Goal: Task Accomplishment & Management: Manage account settings

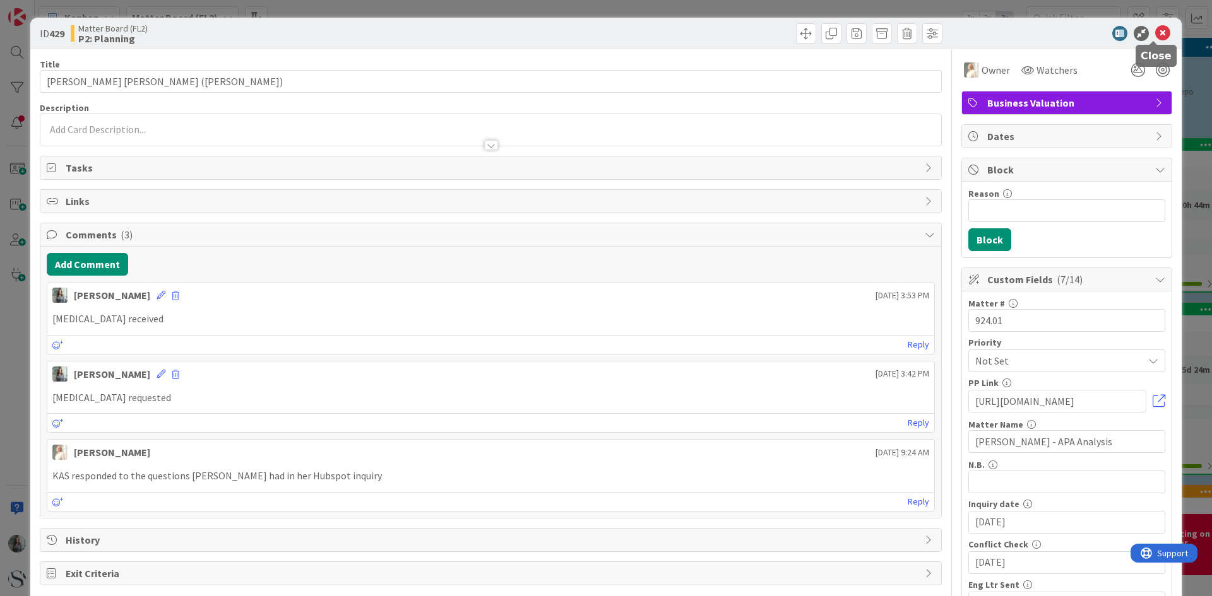
click at [1156, 31] on icon at bounding box center [1162, 33] width 15 height 15
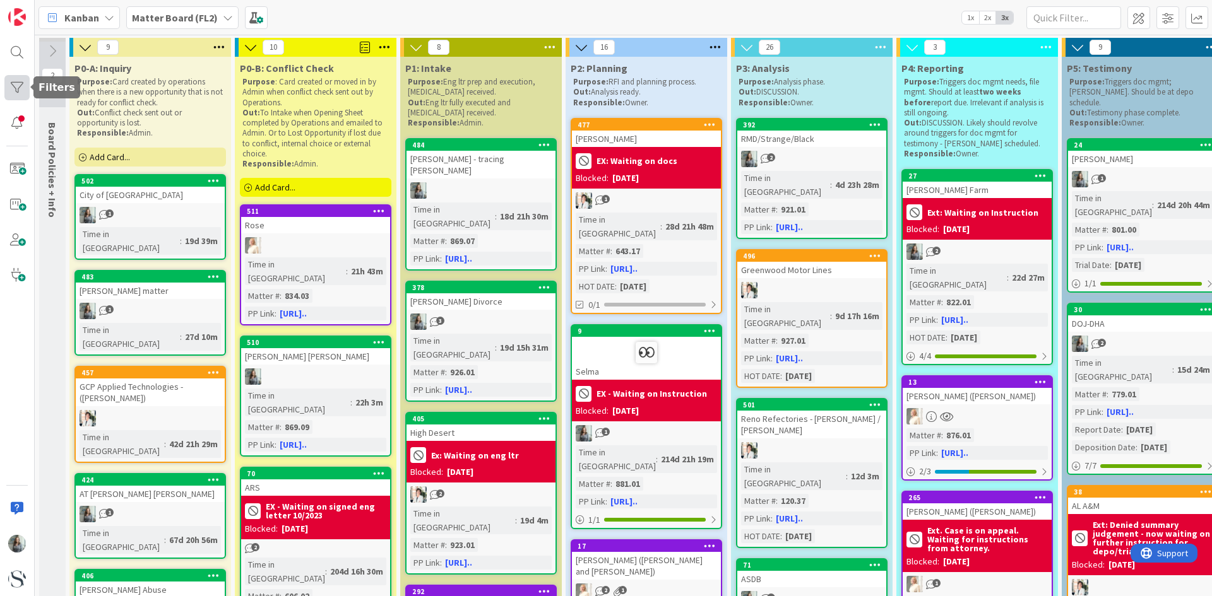
click at [21, 92] on div at bounding box center [16, 87] width 25 height 25
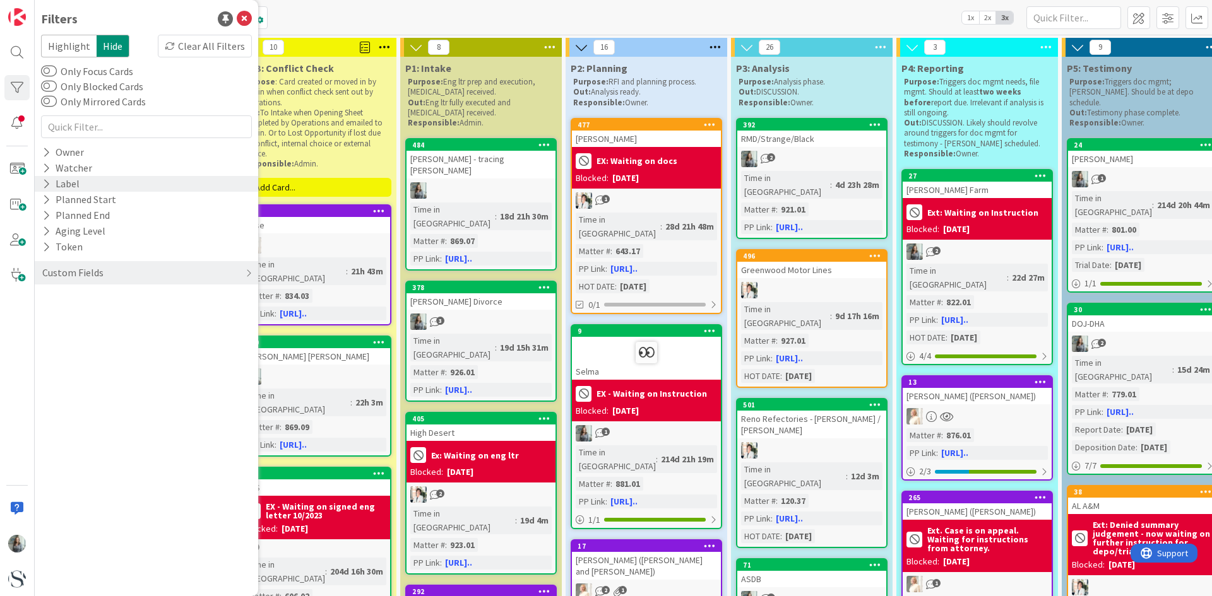
click at [47, 189] on icon at bounding box center [46, 184] width 8 height 11
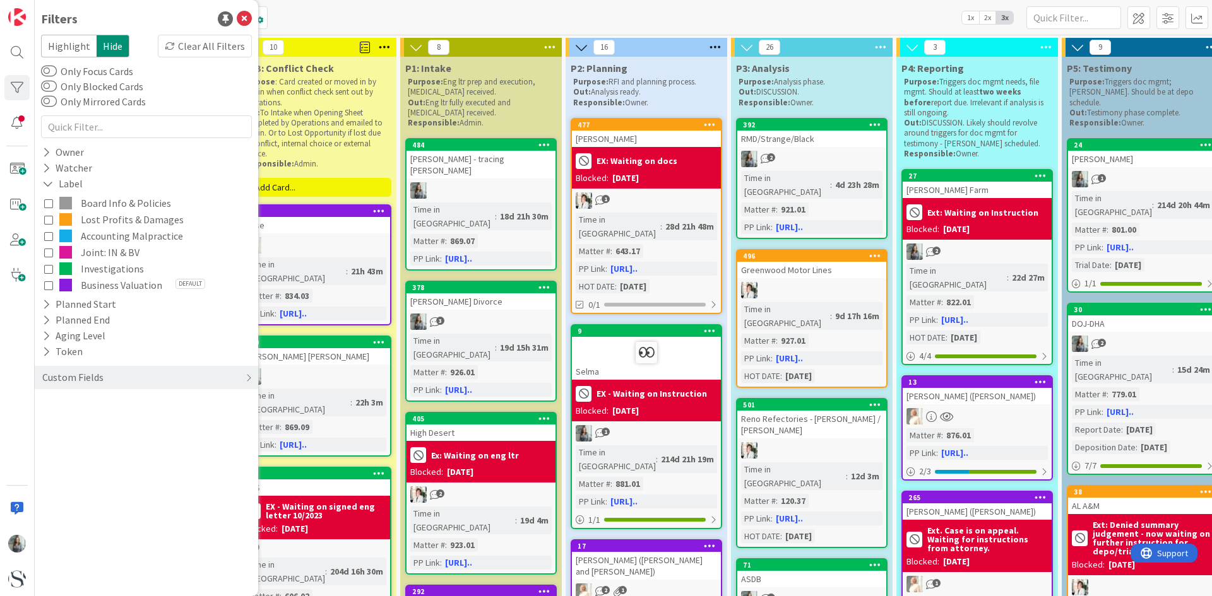
click at [47, 283] on icon at bounding box center [48, 285] width 9 height 9
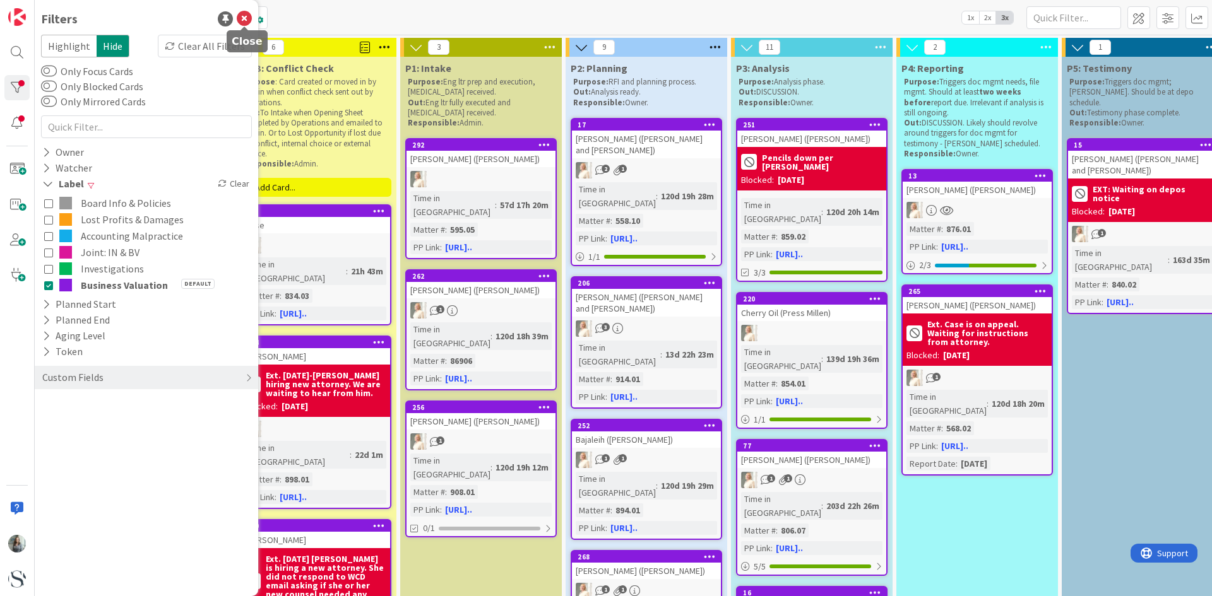
click at [246, 18] on icon at bounding box center [244, 18] width 15 height 15
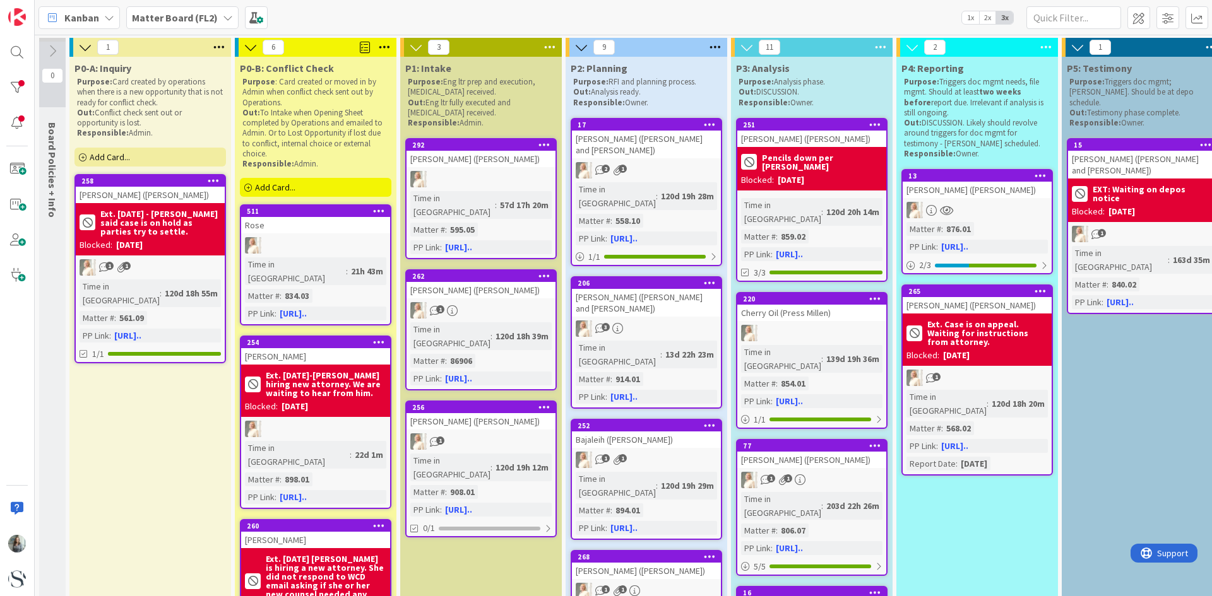
scroll to position [0, 514]
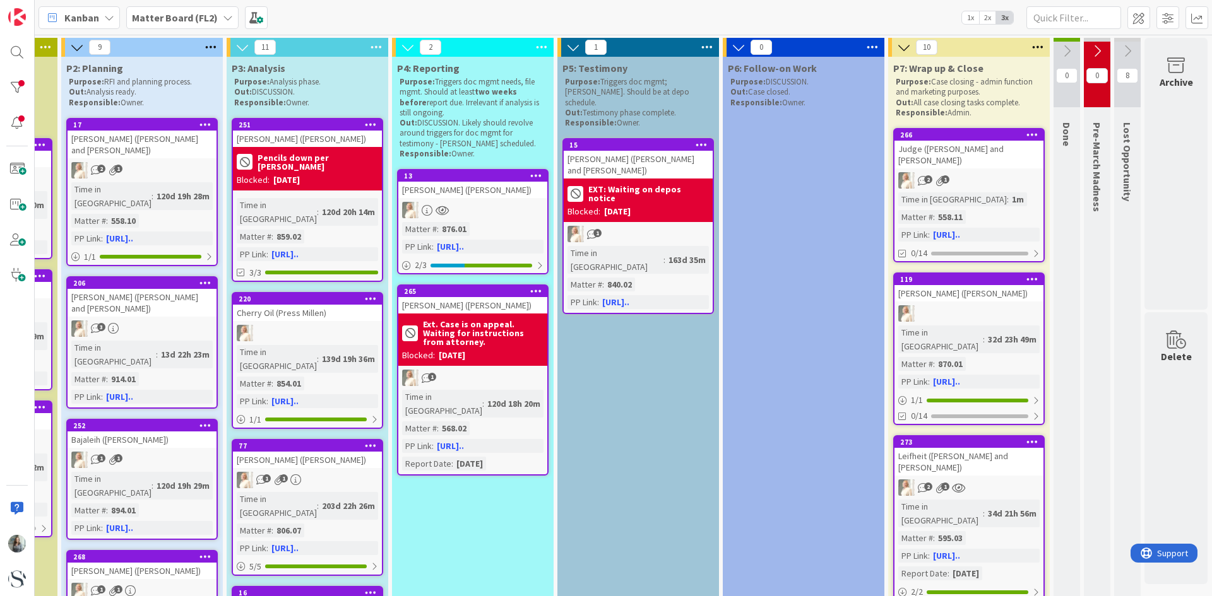
click at [947, 211] on div "558.11" at bounding box center [950, 217] width 31 height 14
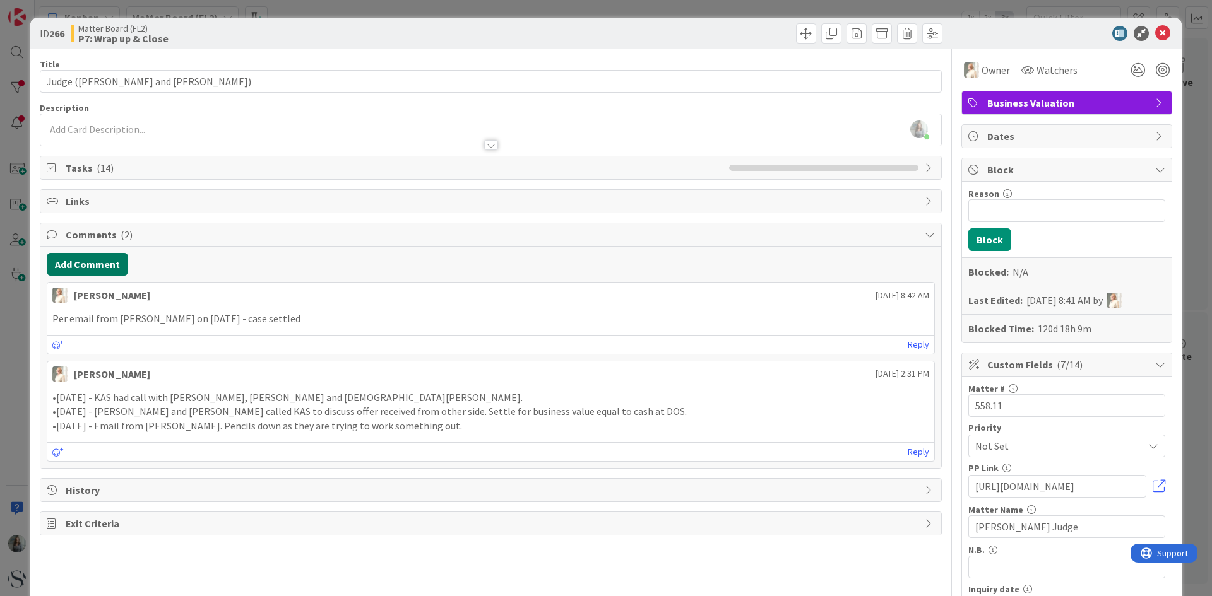
click at [73, 266] on button "Add Comment" at bounding box center [87, 264] width 81 height 23
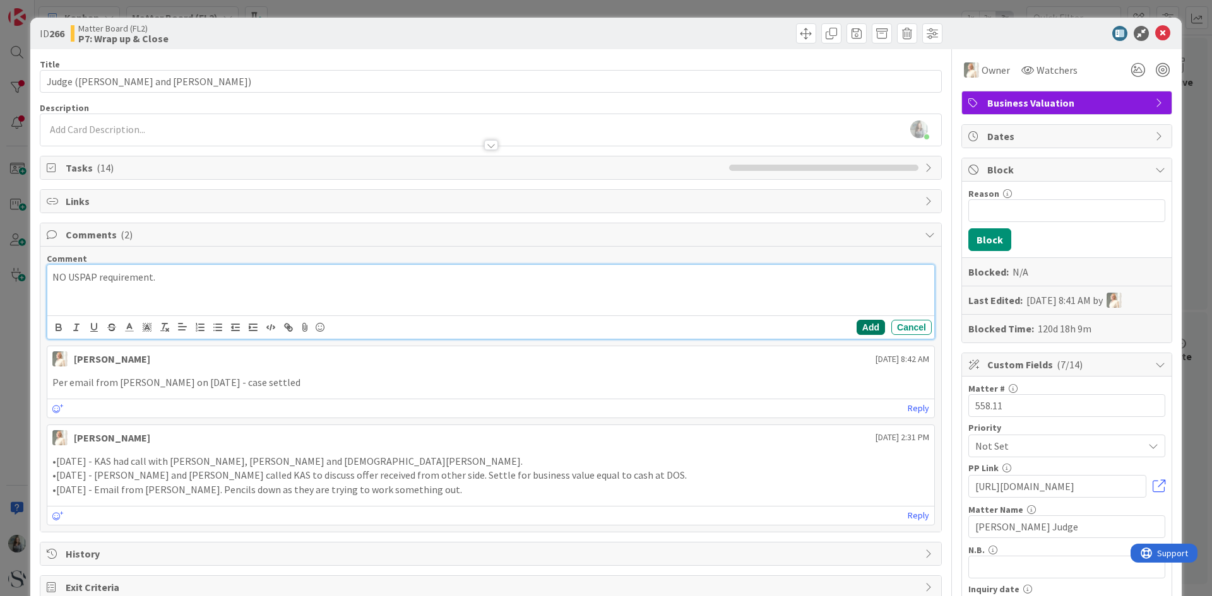
click at [856, 328] on button "Add" at bounding box center [870, 327] width 28 height 15
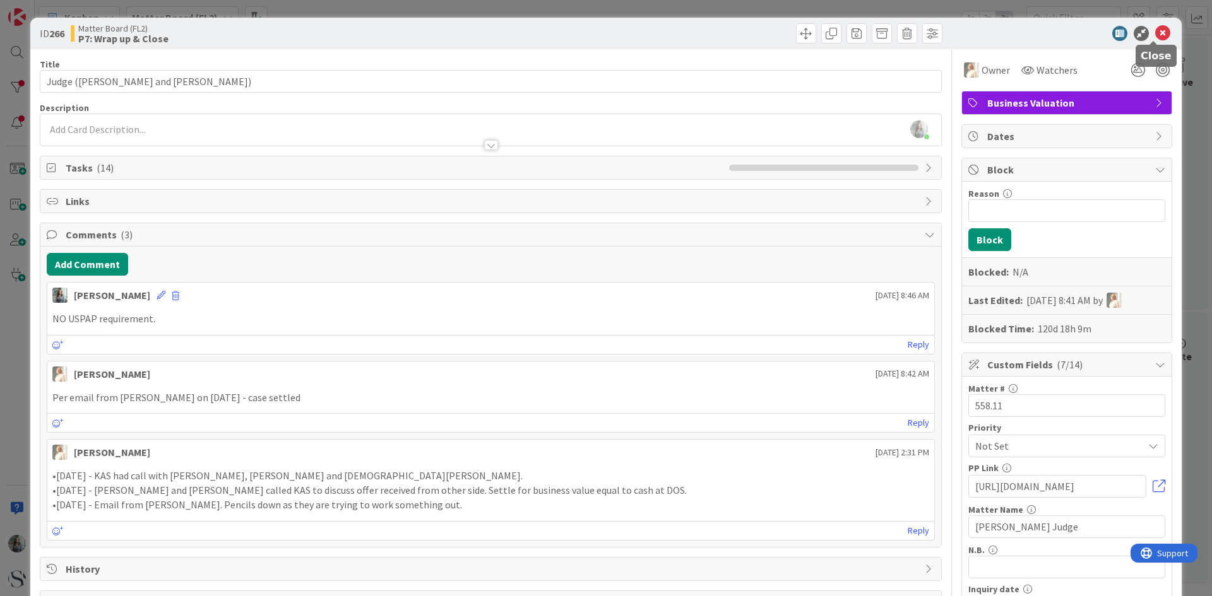
click at [1156, 33] on icon at bounding box center [1162, 33] width 15 height 15
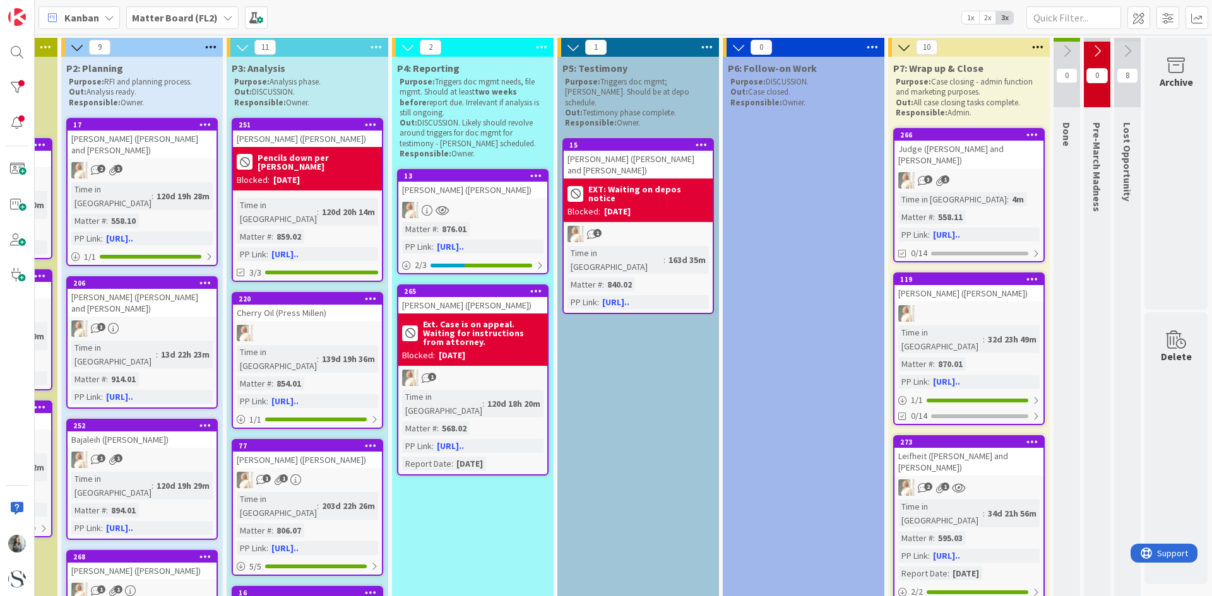
click at [962, 175] on div "3 1" at bounding box center [968, 180] width 149 height 16
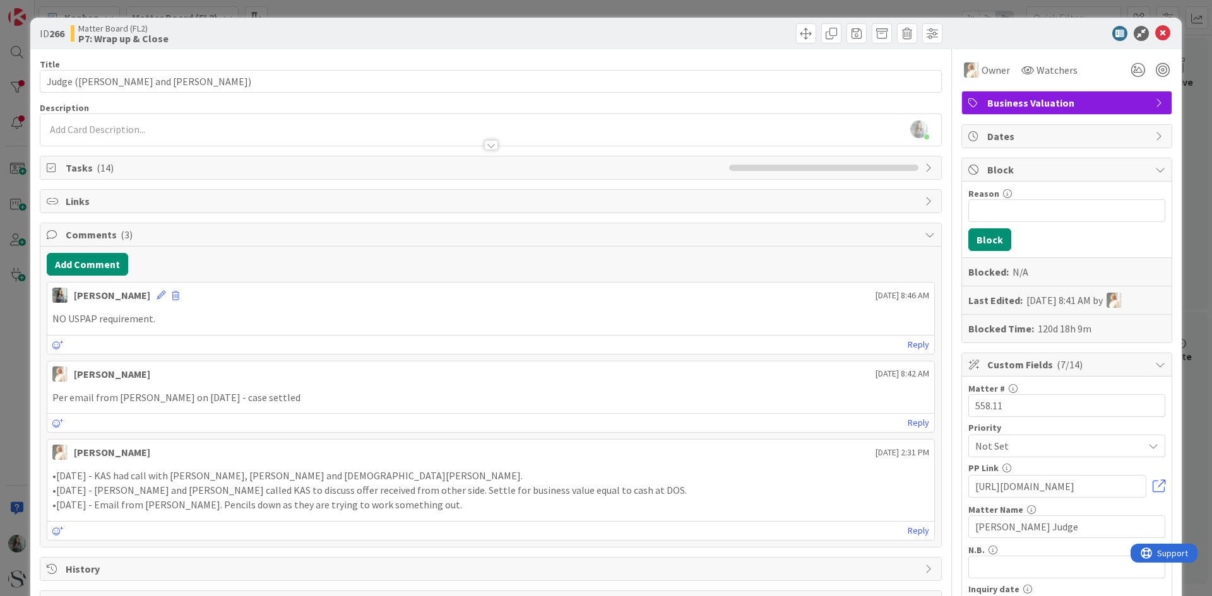
click at [52, 170] on icon at bounding box center [53, 168] width 13 height 10
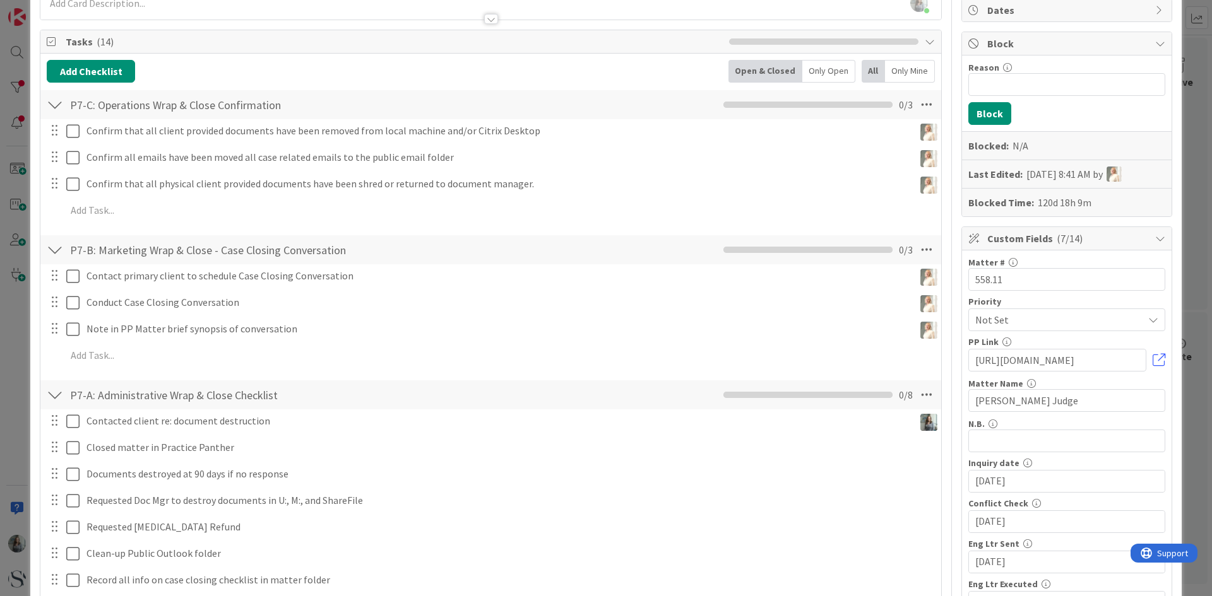
scroll to position [189, 0]
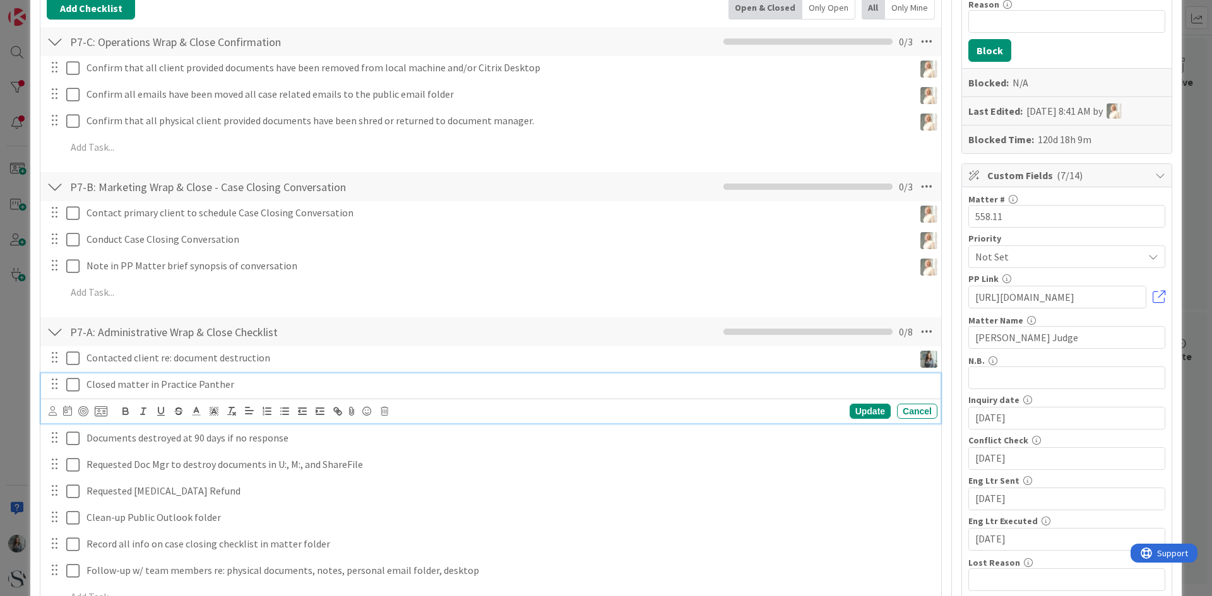
click at [73, 391] on icon at bounding box center [72, 384] width 13 height 15
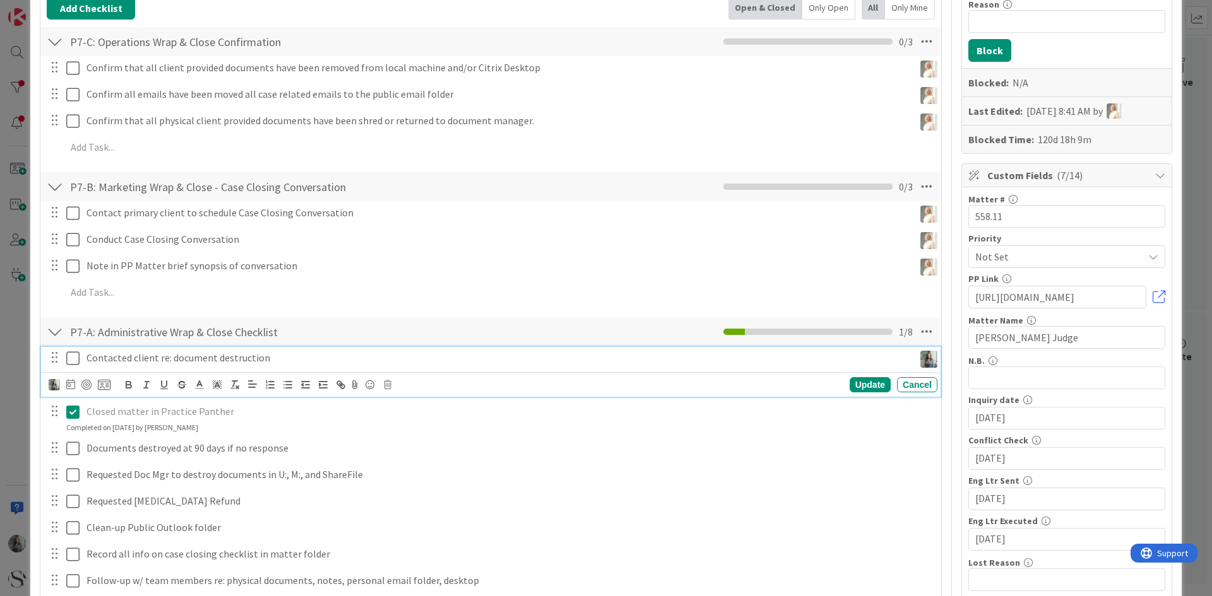
click at [74, 359] on icon at bounding box center [72, 358] width 13 height 15
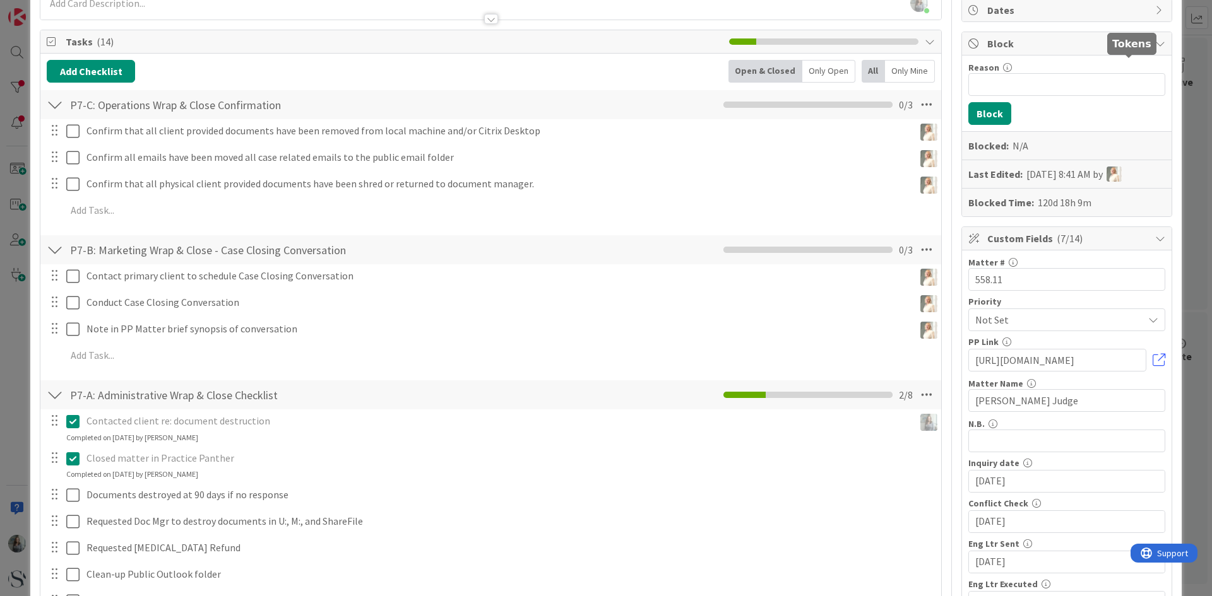
scroll to position [0, 0]
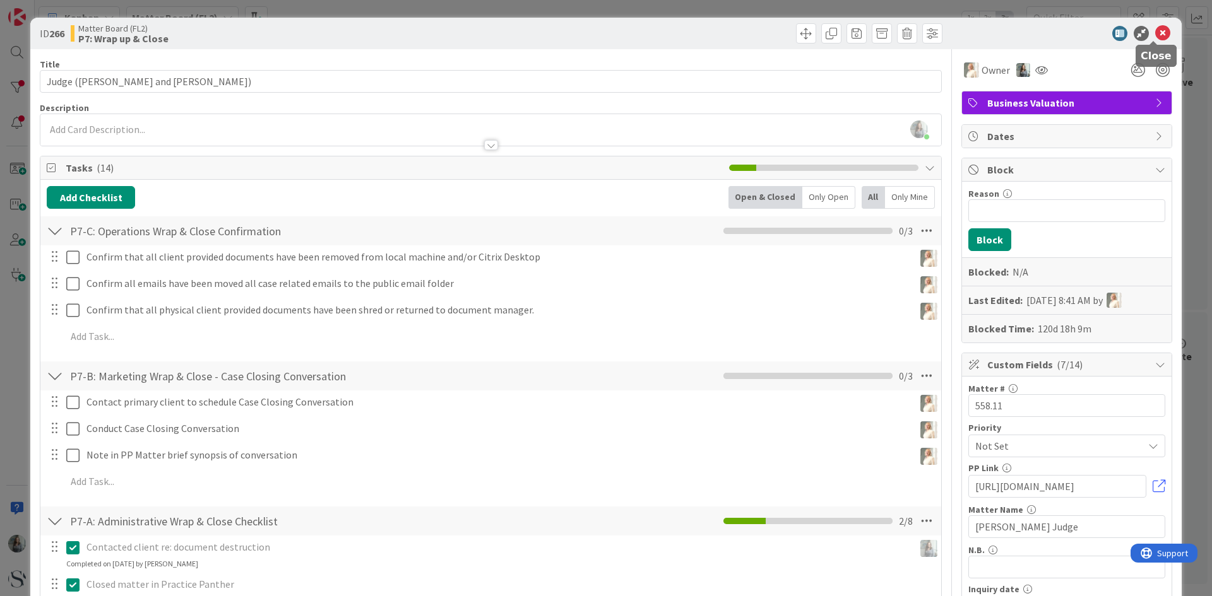
click at [1155, 30] on icon at bounding box center [1162, 33] width 15 height 15
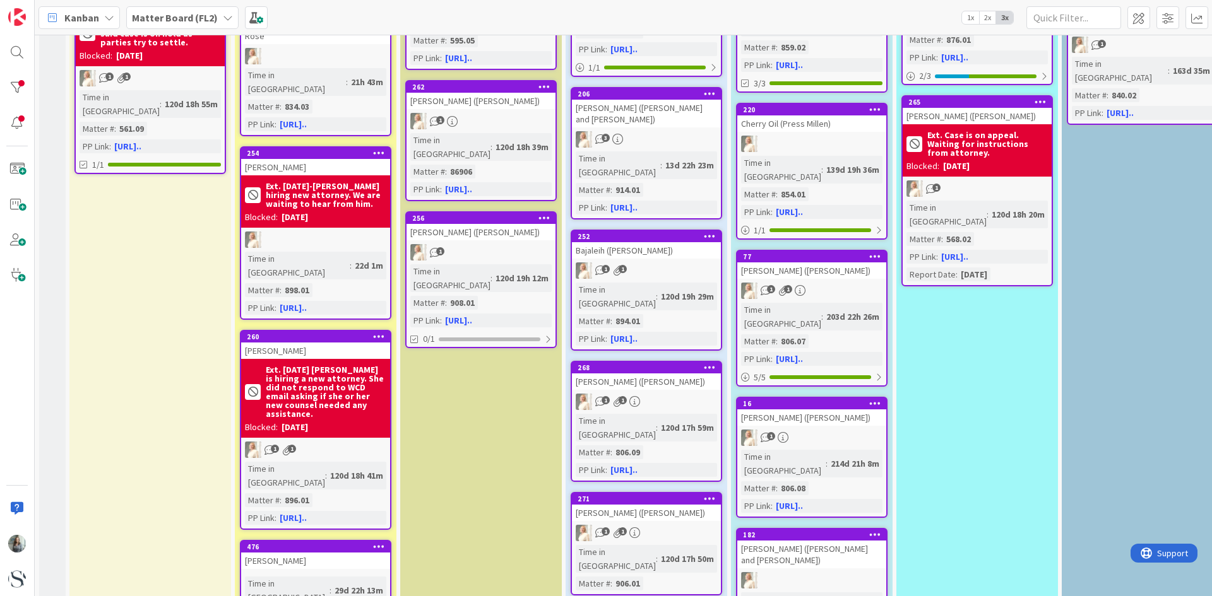
scroll to position [252, 0]
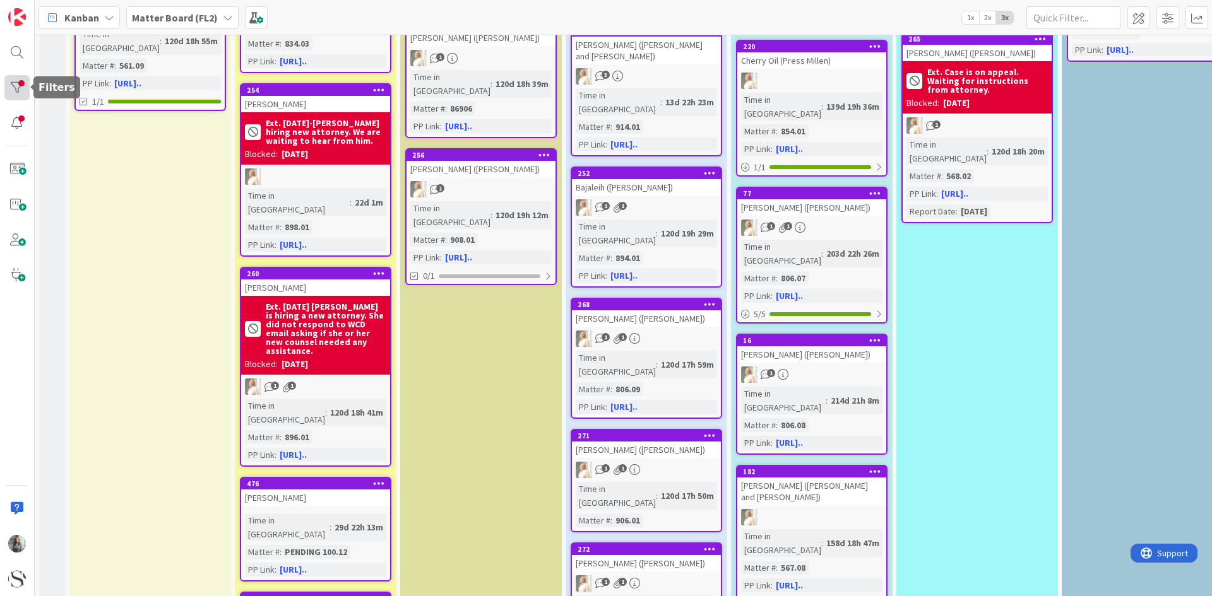
click at [22, 79] on div at bounding box center [16, 87] width 25 height 25
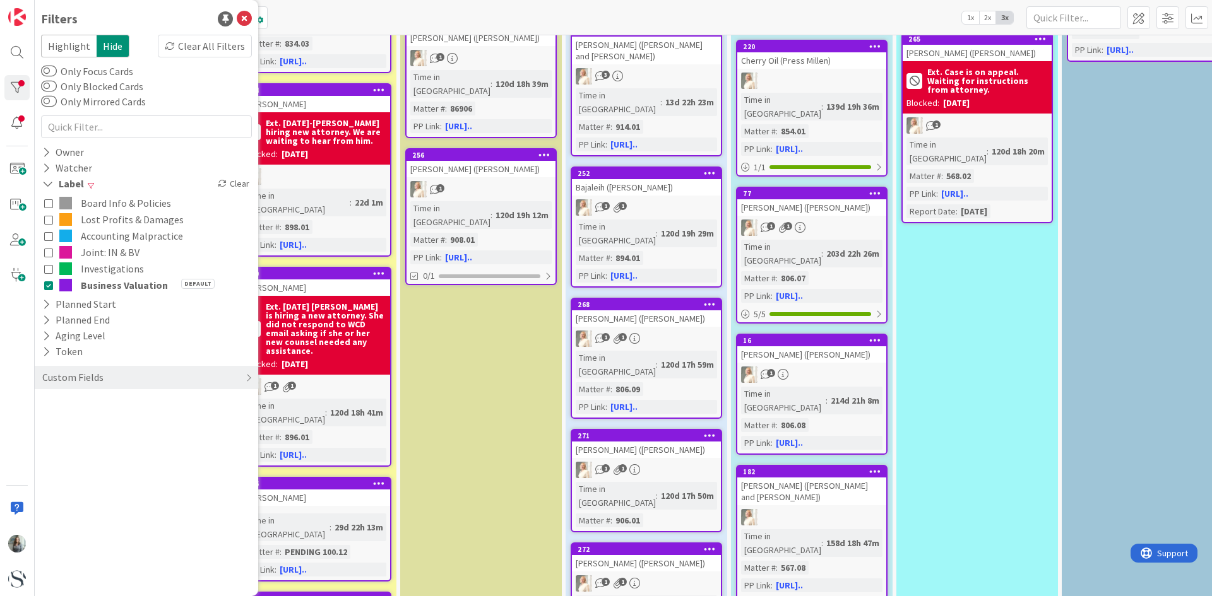
click at [45, 255] on icon at bounding box center [48, 252] width 9 height 9
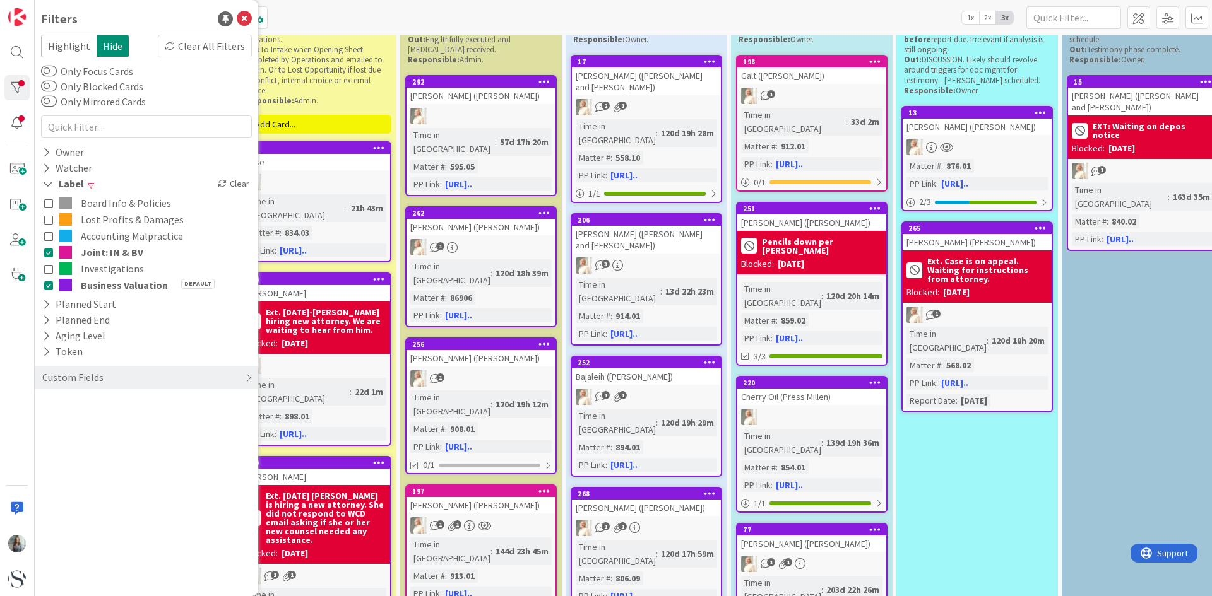
scroll to position [0, 0]
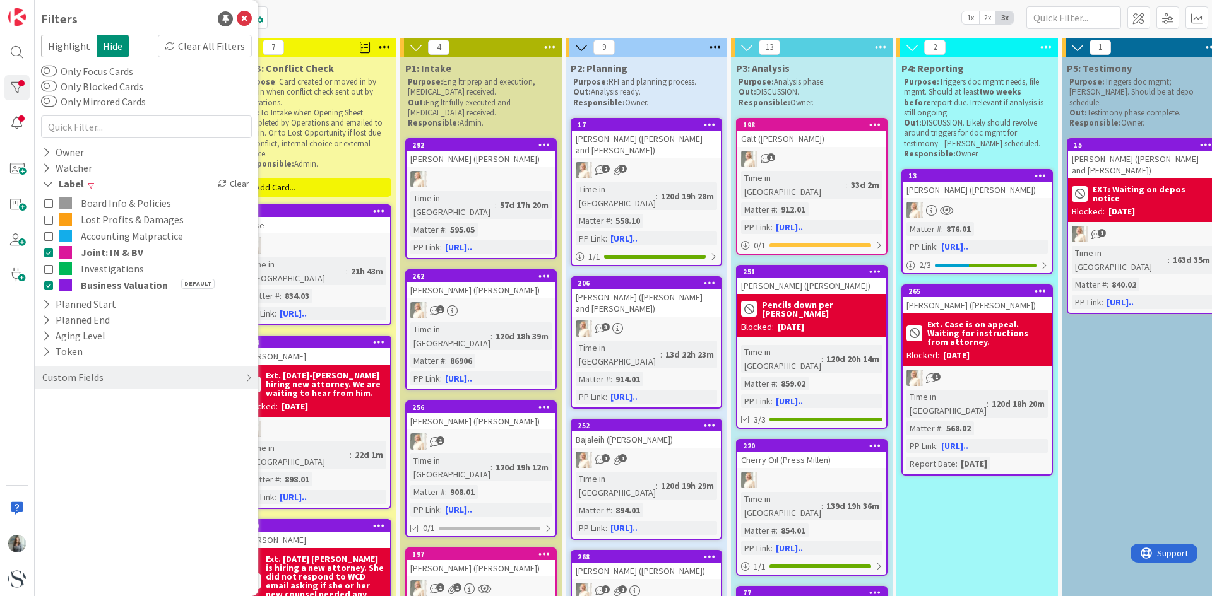
click at [44, 268] on icon at bounding box center [48, 268] width 9 height 9
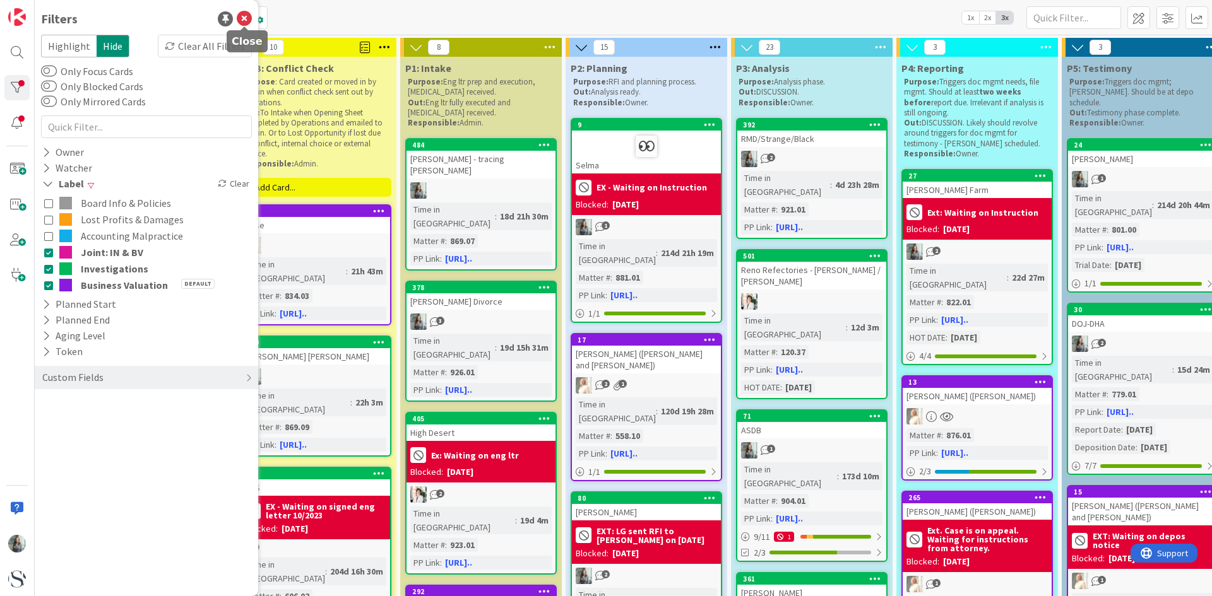
click at [249, 18] on icon at bounding box center [244, 18] width 15 height 15
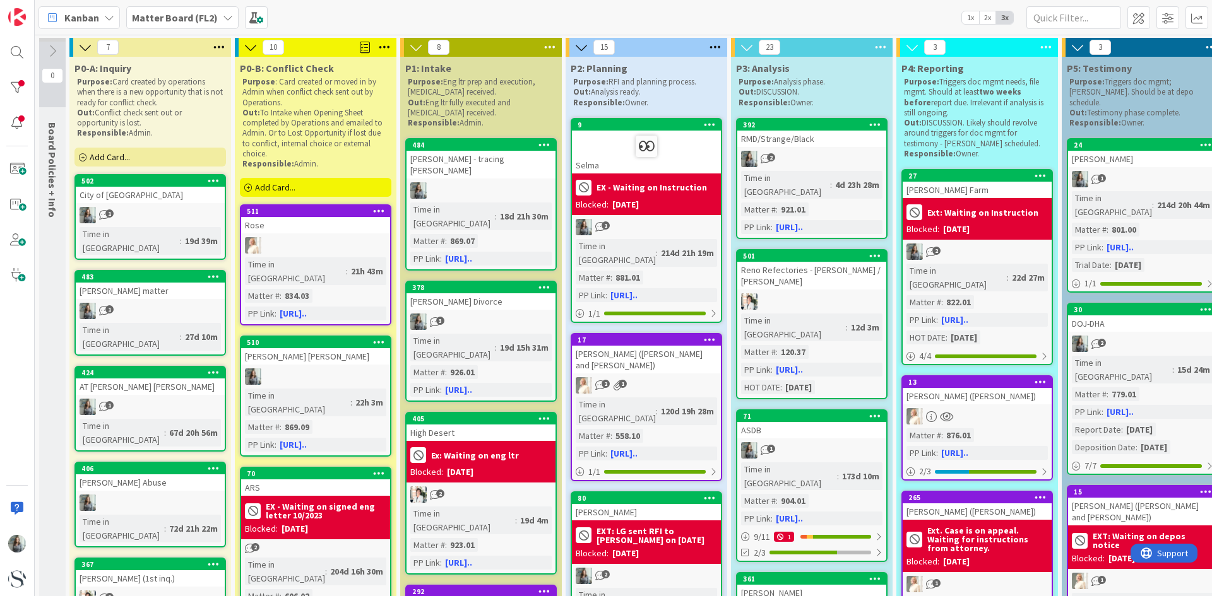
click at [292, 182] on span "Add Card..." at bounding box center [275, 187] width 40 height 11
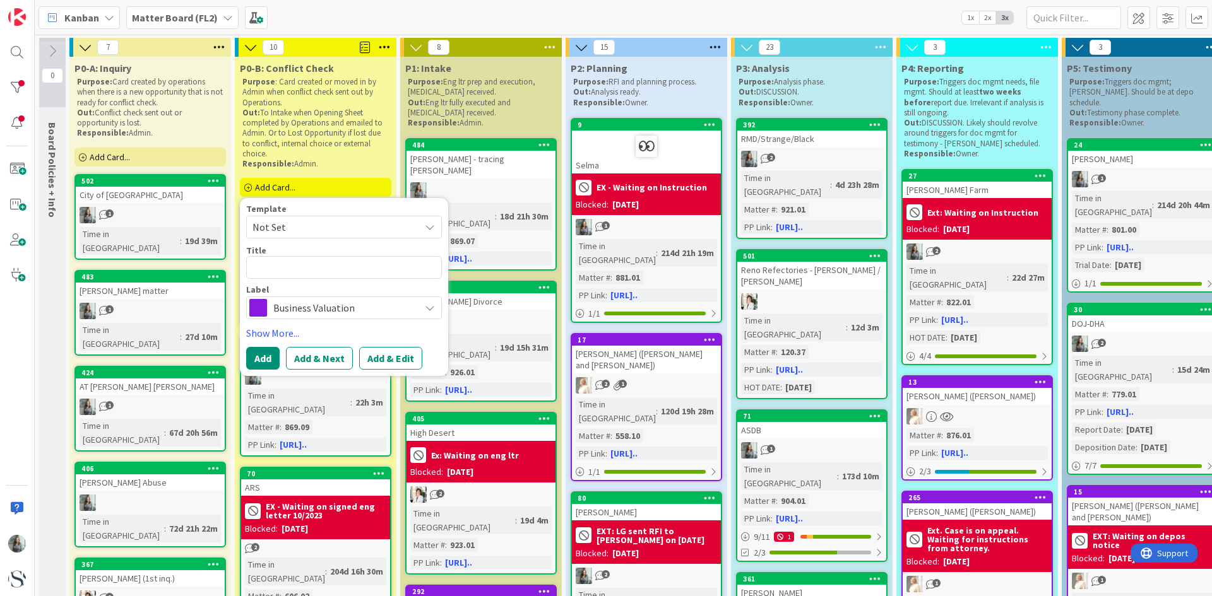
type textarea "x"
type textarea "Q"
type textarea "x"
type textarea "Qu"
type textarea "x"
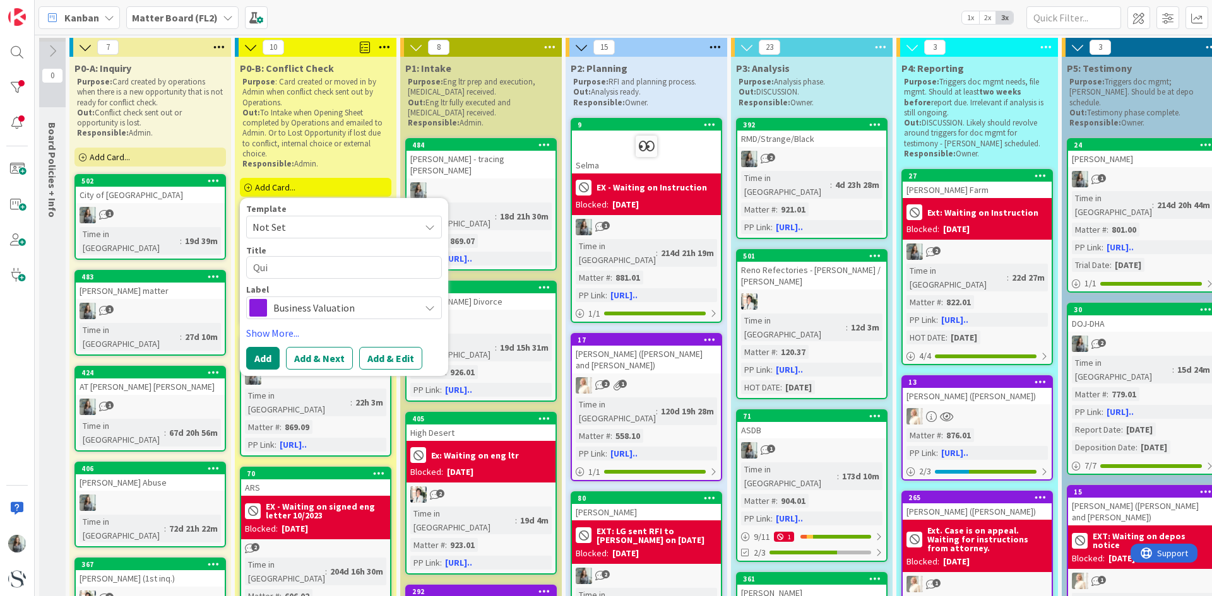
type textarea "Quir"
type textarea "x"
type textarea "Quirt"
click at [317, 304] on span "Business Valuation" at bounding box center [343, 308] width 140 height 18
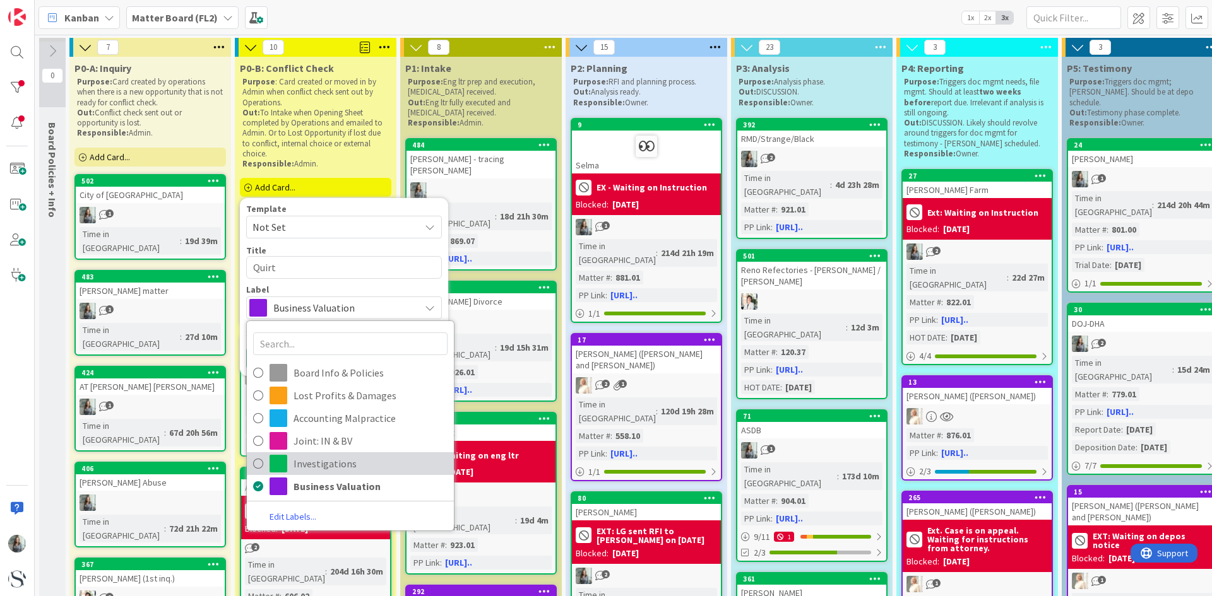
click at [251, 463] on link "Investigations" at bounding box center [350, 464] width 207 height 23
type textarea "x"
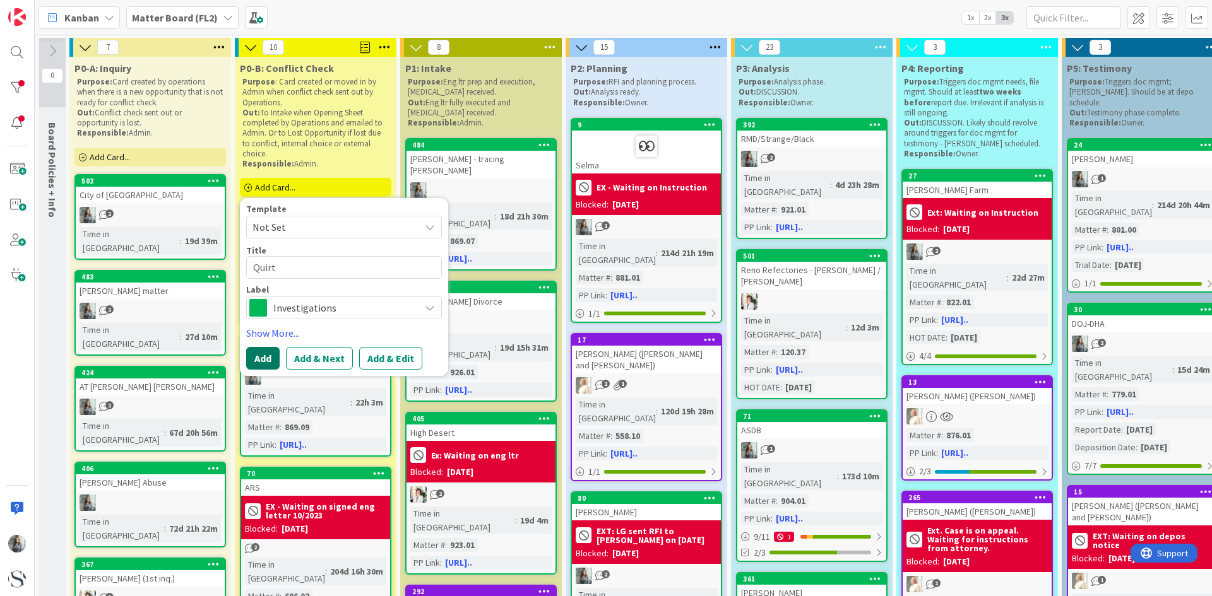
click at [265, 358] on button "Add" at bounding box center [262, 358] width 33 height 23
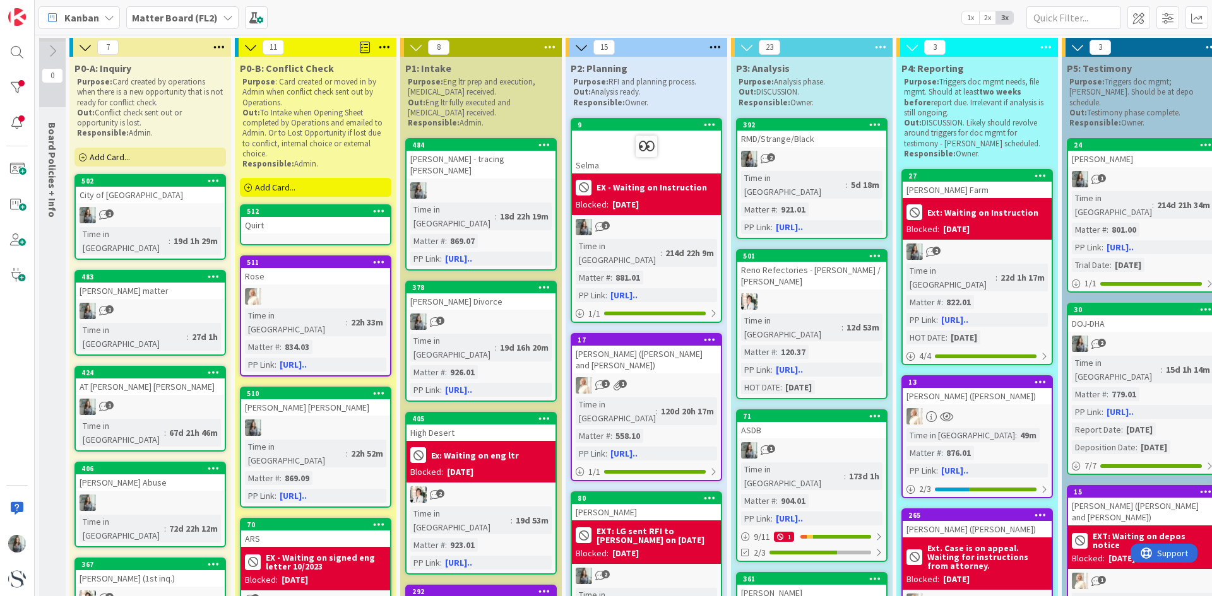
click at [300, 228] on div "Quirt" at bounding box center [315, 225] width 149 height 16
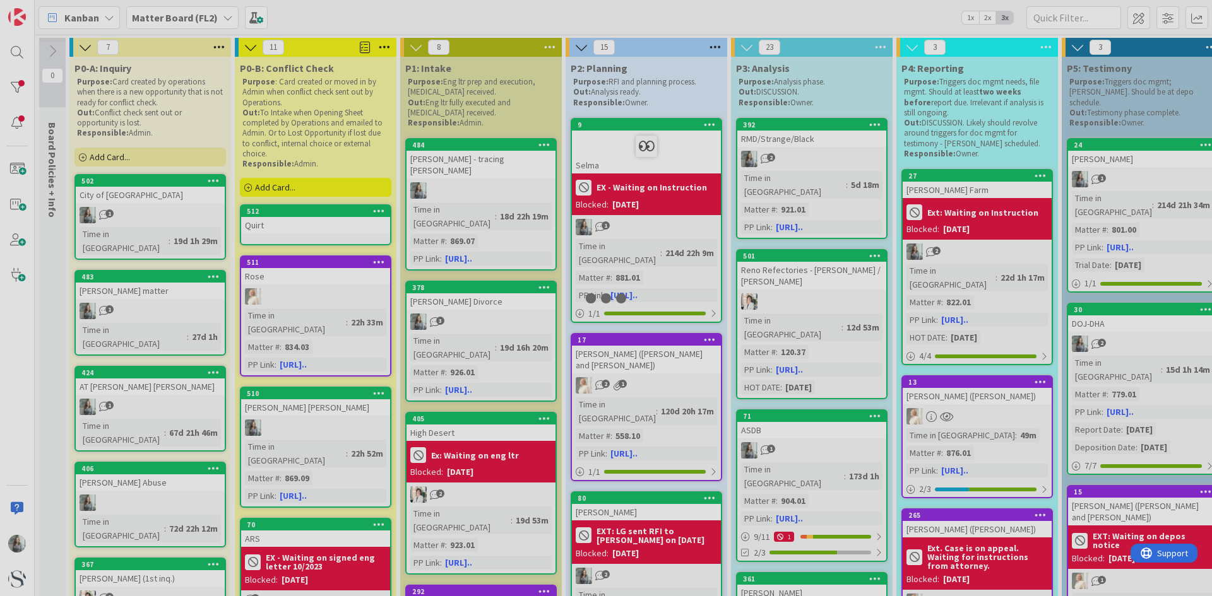
click at [300, 228] on div at bounding box center [606, 298] width 1212 height 596
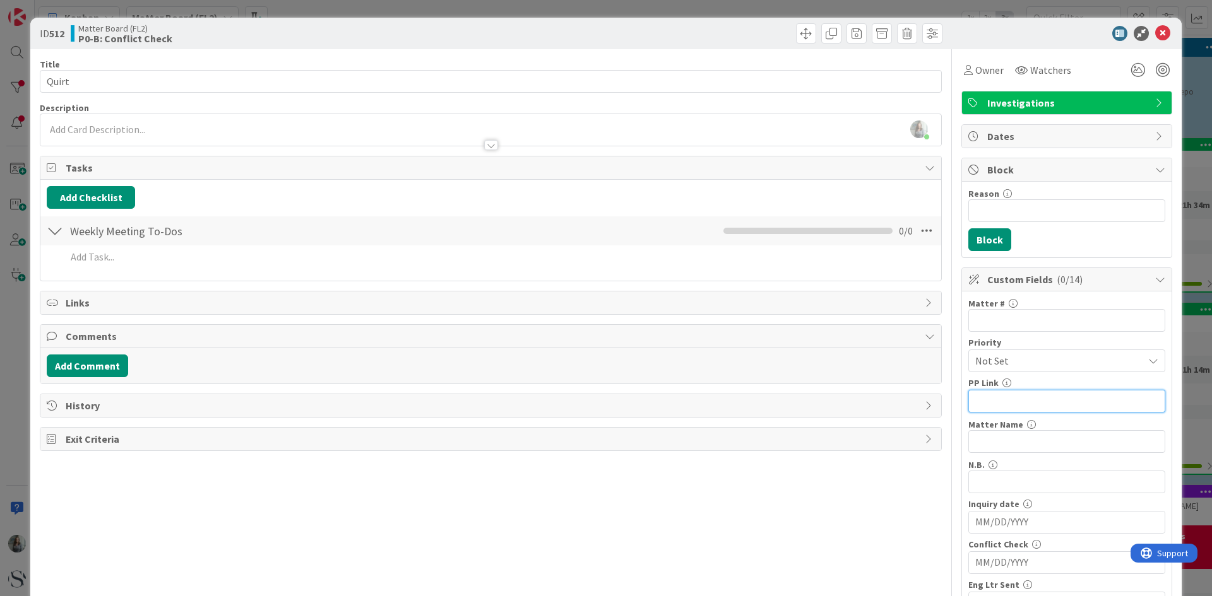
click at [986, 403] on input "text" at bounding box center [1066, 401] width 197 height 23
paste input "https://app.practicepanther.com/Project/Details/62ccc4d7-8a2a-4e51-82b4-cd8acc1…"
type input "https://app.practicepanther.com/Project/Details/62ccc4d7-8a2a-4e51-82b4-cd8acc1…"
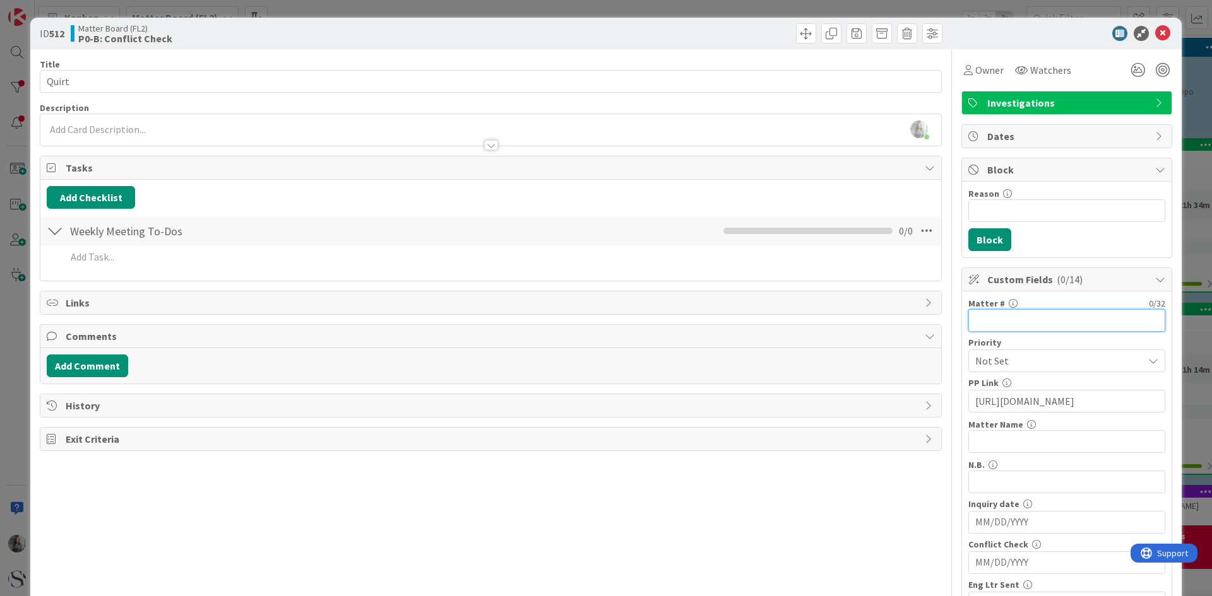
click at [983, 315] on input "text" at bounding box center [1066, 320] width 197 height 23
type input "869.08"
click at [998, 444] on input "text" at bounding box center [1066, 441] width 197 height 23
paste input "Quirt Benjamin - Quirt v. Quirt"
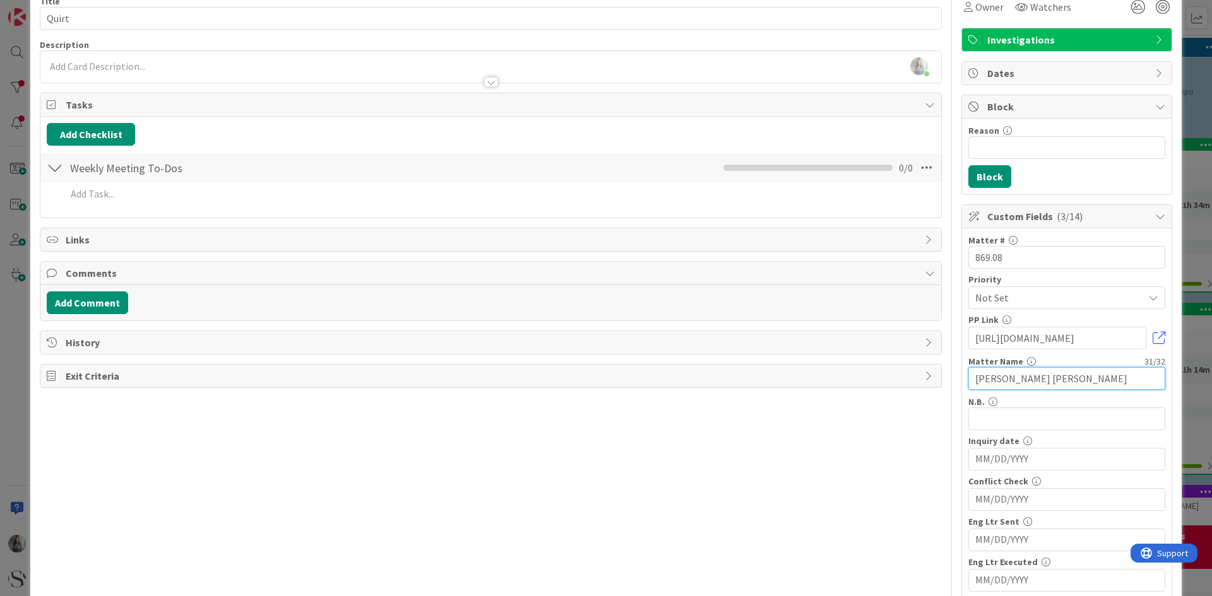
type input "Quirt Benjamin - Quirt v. Quirt"
click at [1046, 494] on input "MM/DD/YYYY" at bounding box center [1066, 499] width 183 height 21
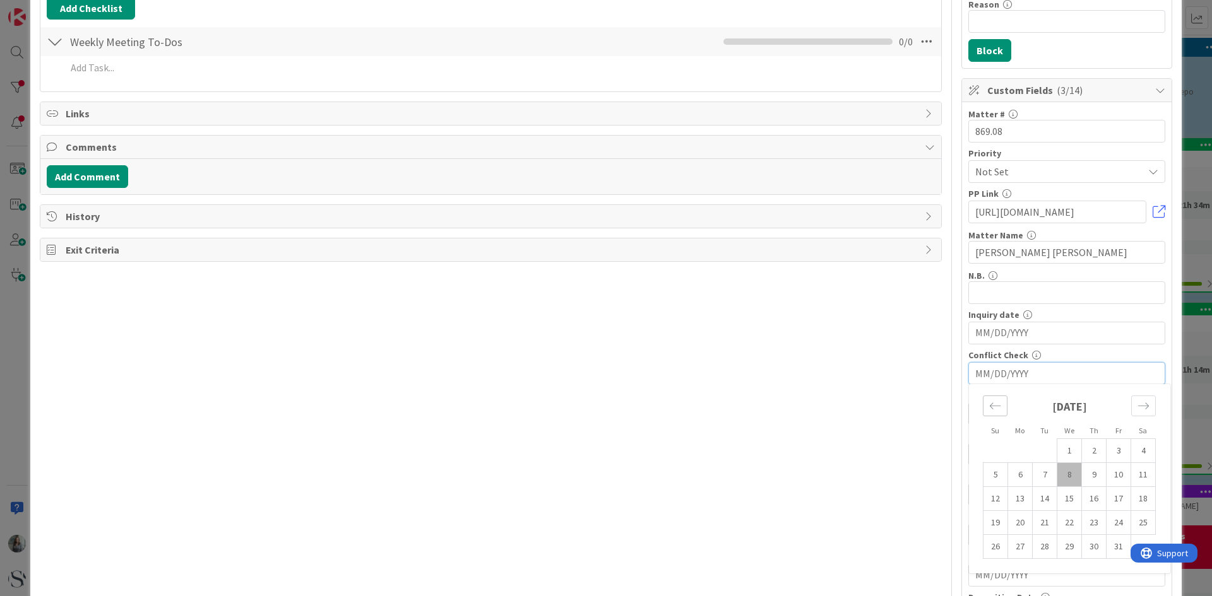
click at [989, 405] on icon "Move backward to switch to the previous month." at bounding box center [995, 406] width 12 height 12
click at [1084, 502] on td "18" at bounding box center [1094, 499] width 25 height 24
type input "09/18/2025"
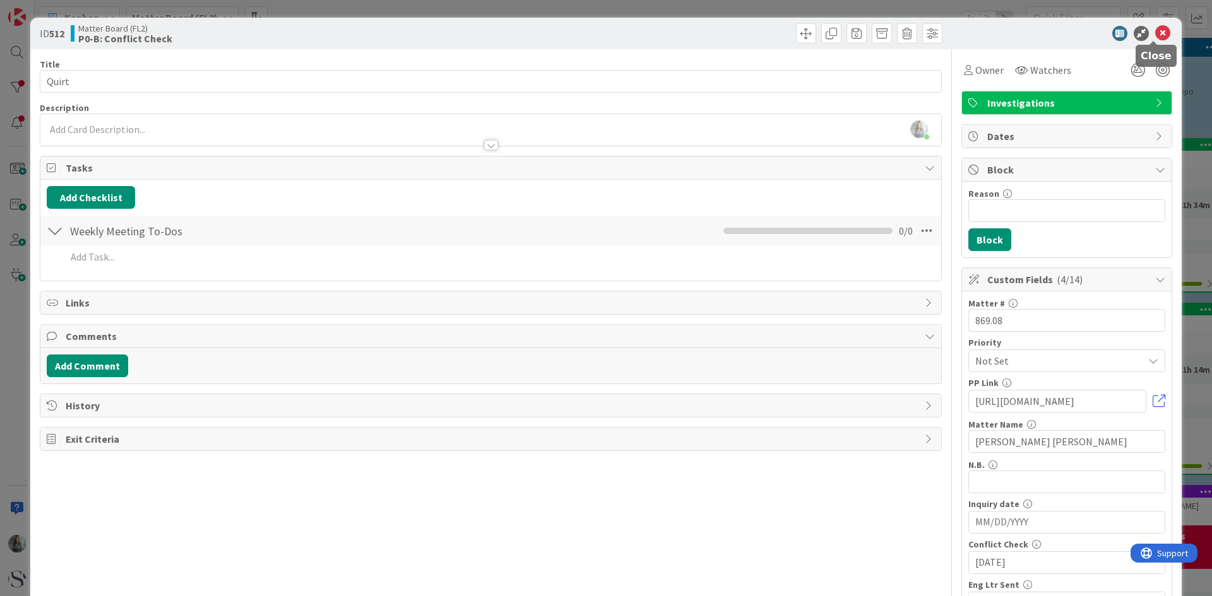
click at [1155, 33] on icon at bounding box center [1162, 33] width 15 height 15
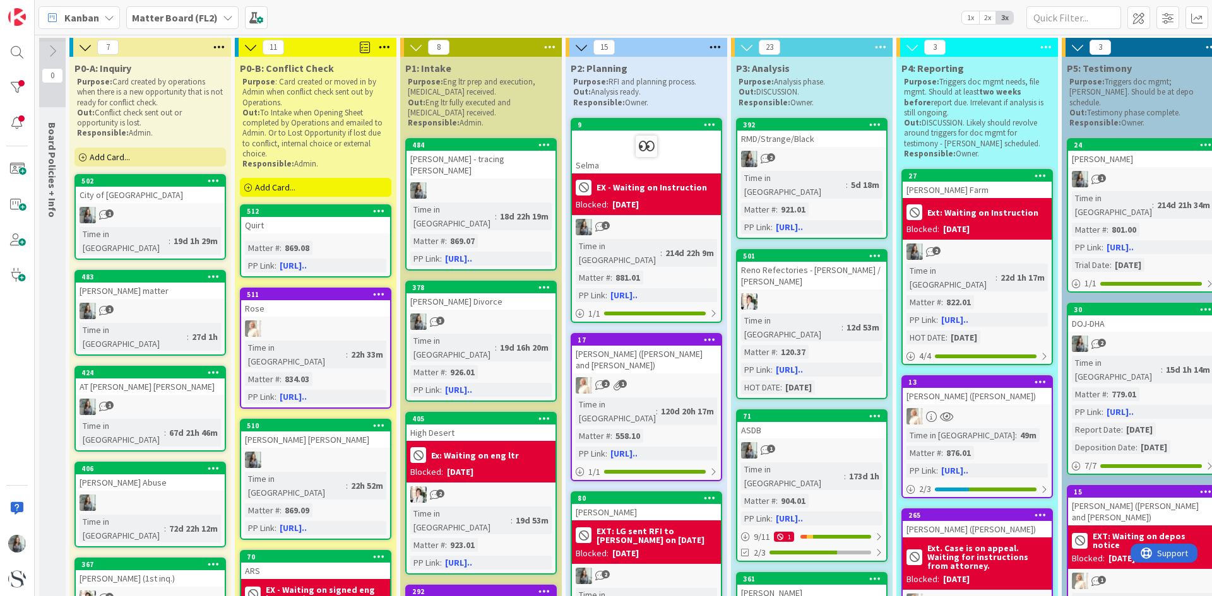
click at [309, 234] on div "Quirt" at bounding box center [315, 225] width 149 height 16
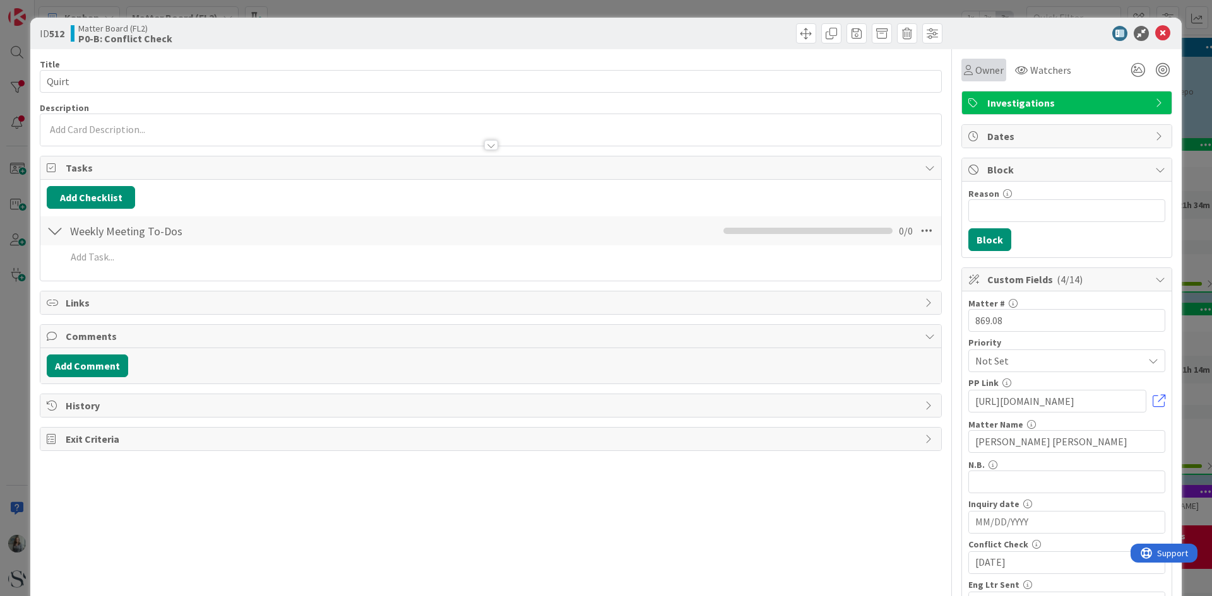
click at [975, 70] on span "Owner" at bounding box center [989, 69] width 28 height 15
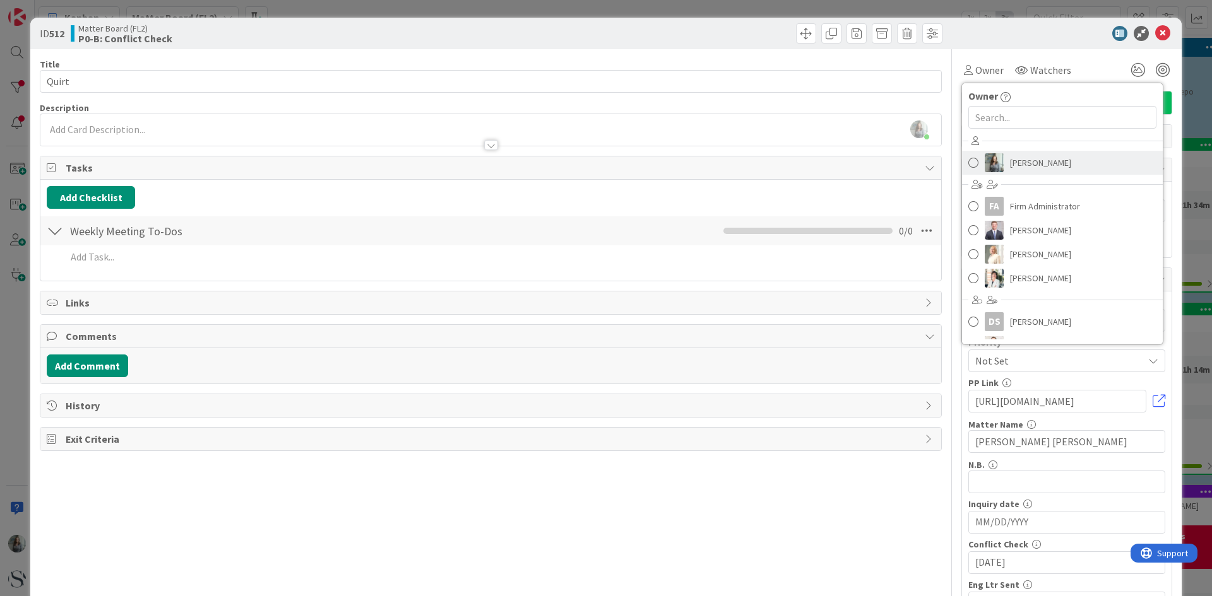
click at [986, 160] on img at bounding box center [994, 162] width 19 height 19
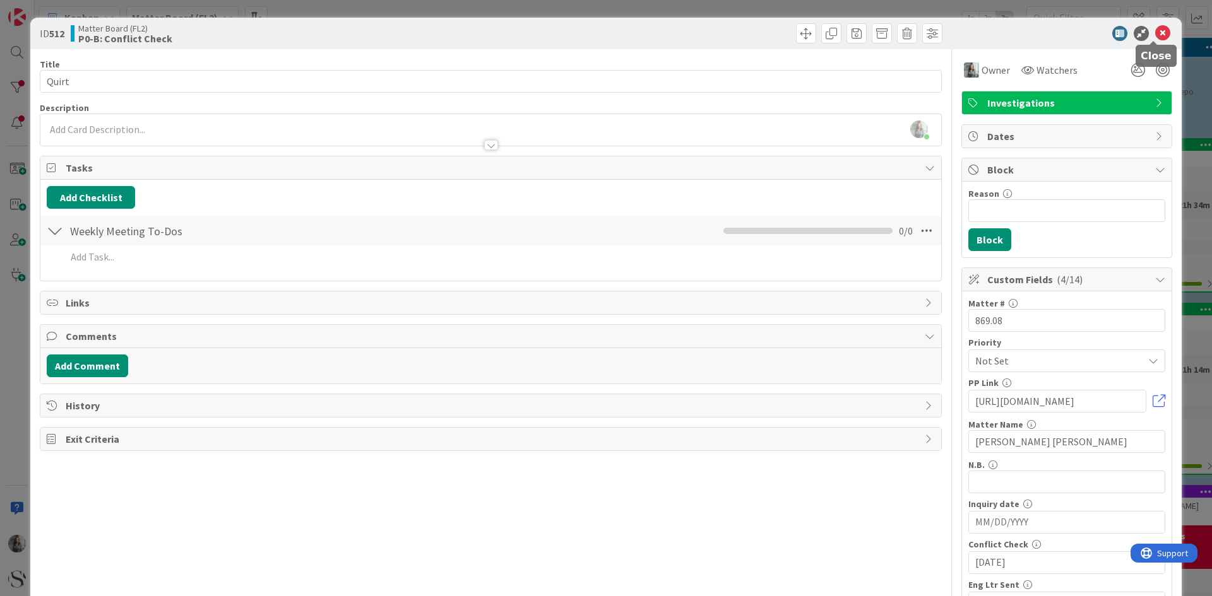
click at [1157, 32] on icon at bounding box center [1162, 33] width 15 height 15
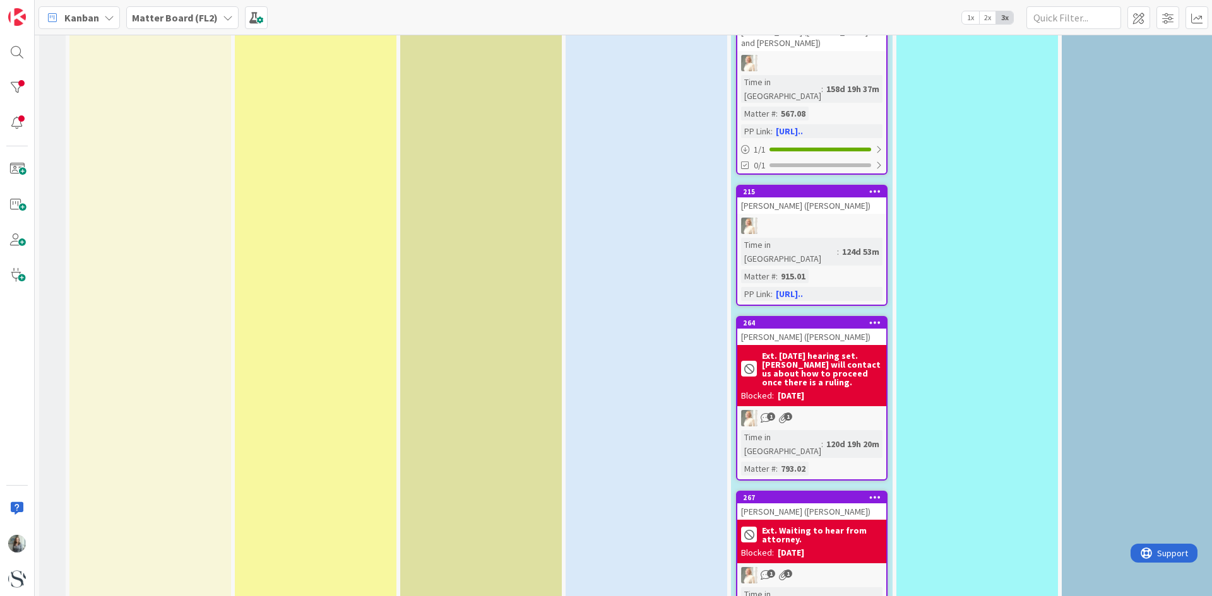
scroll to position [2651, 0]
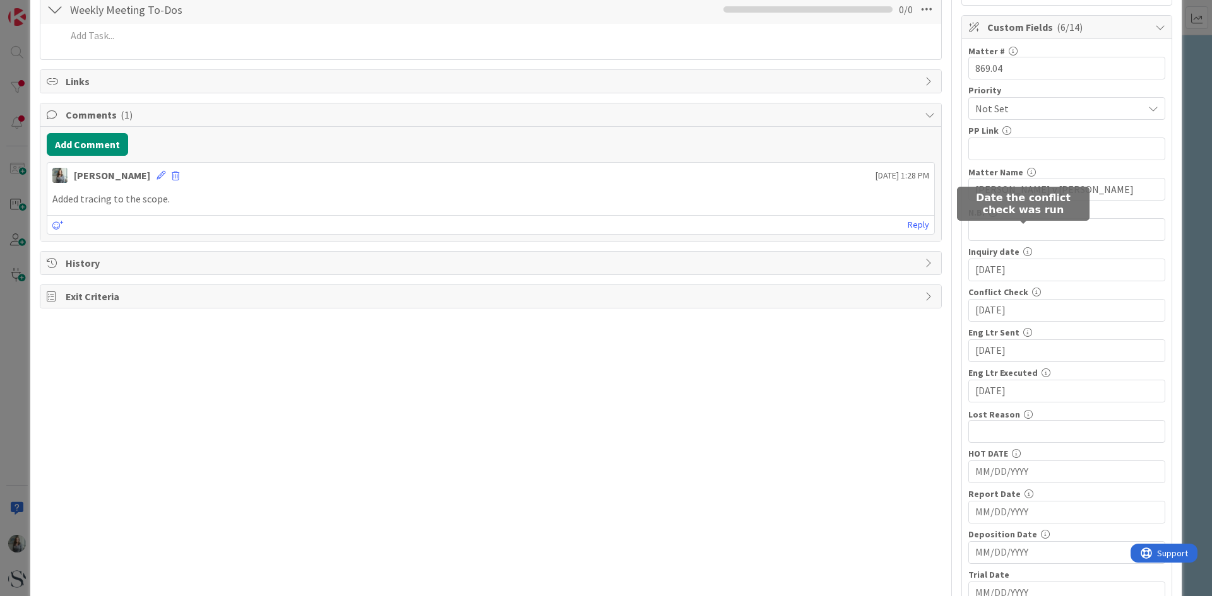
scroll to position [316, 0]
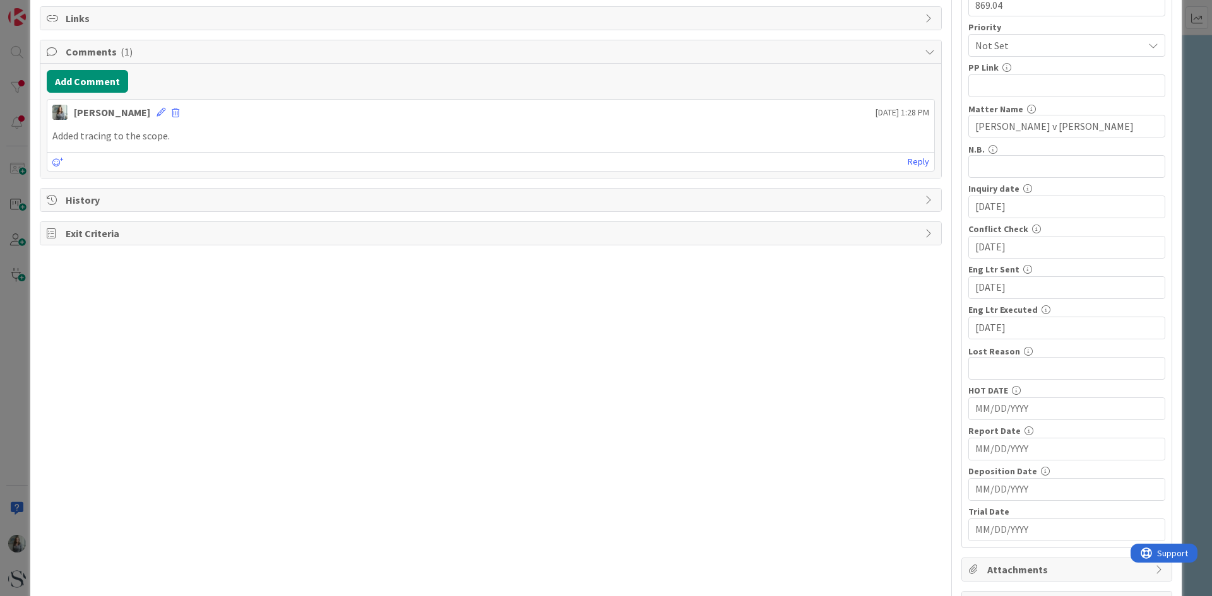
click at [983, 411] on input "MM/DD/YYYY" at bounding box center [1066, 408] width 183 height 21
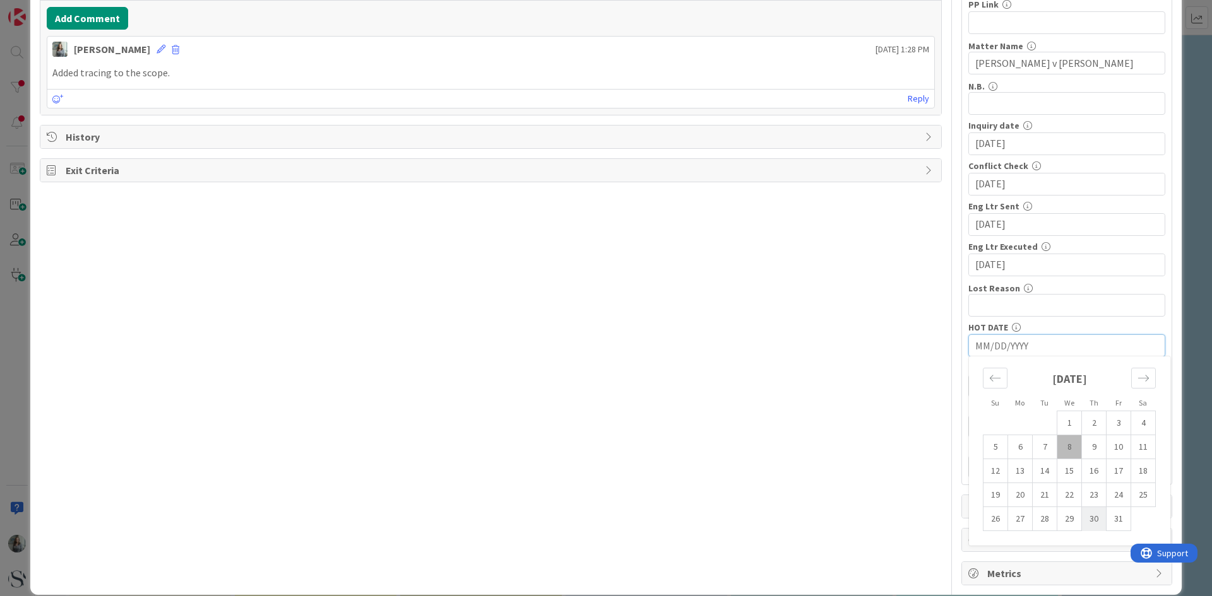
click at [1086, 514] on td "30" at bounding box center [1094, 519] width 25 height 24
type input "10/30/2025"
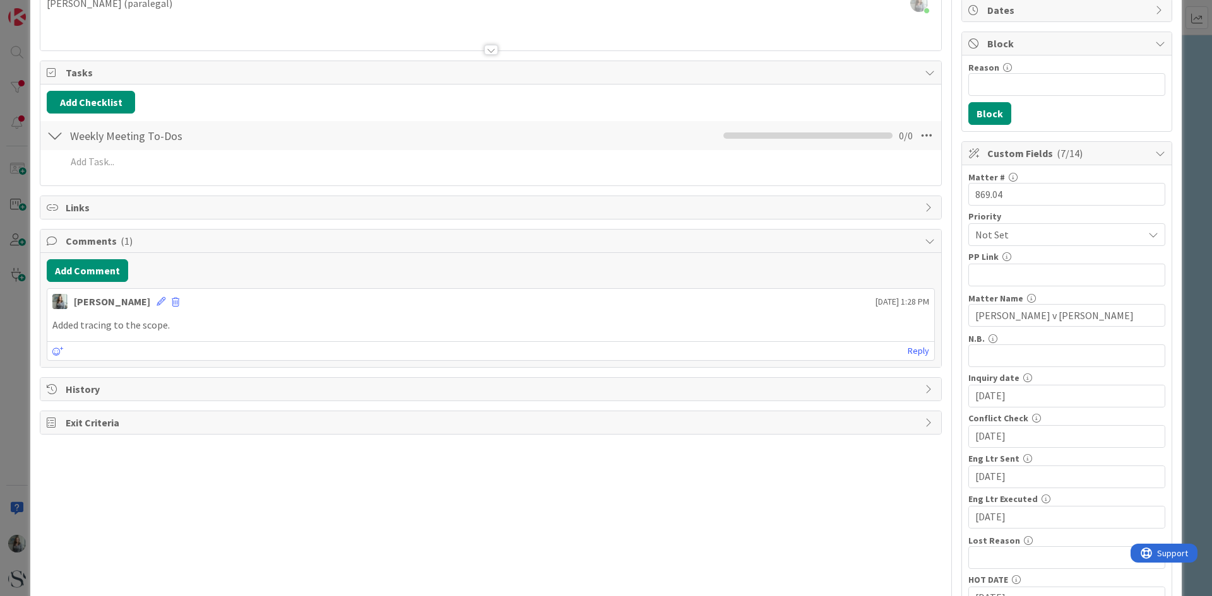
scroll to position [0, 0]
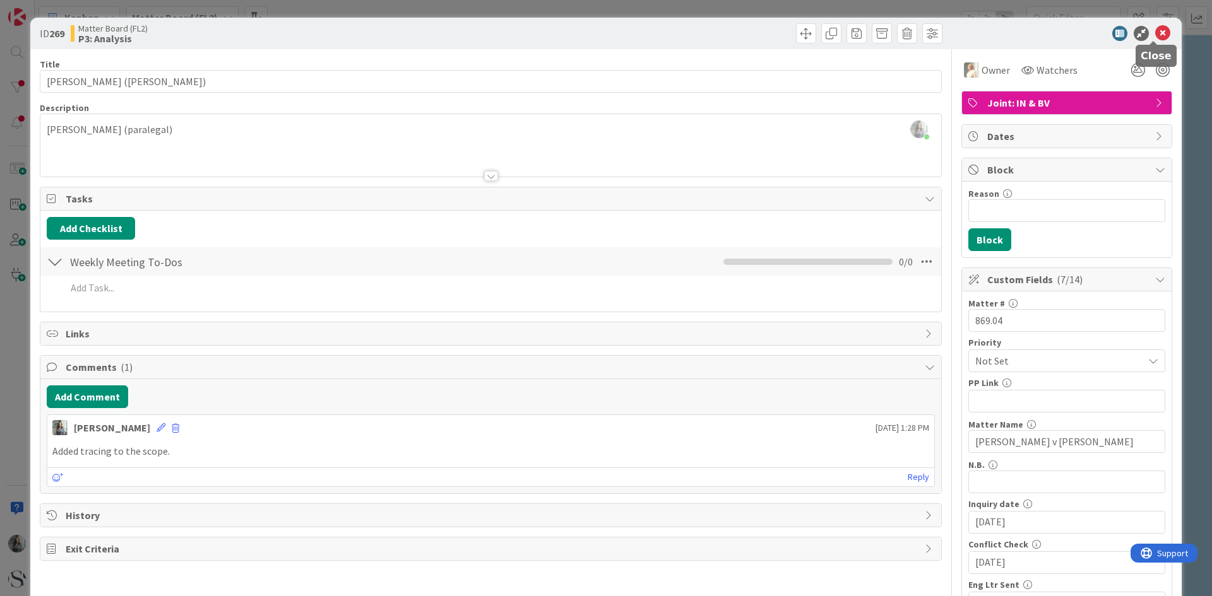
click at [1155, 38] on icon at bounding box center [1162, 33] width 15 height 15
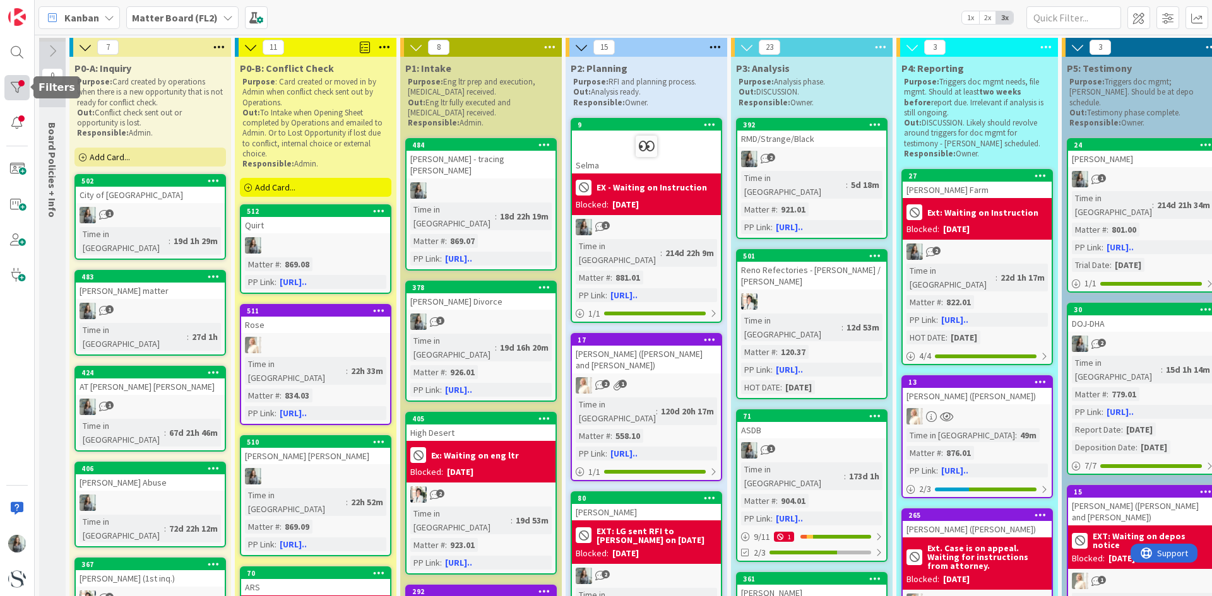
click at [13, 85] on div at bounding box center [16, 87] width 25 height 25
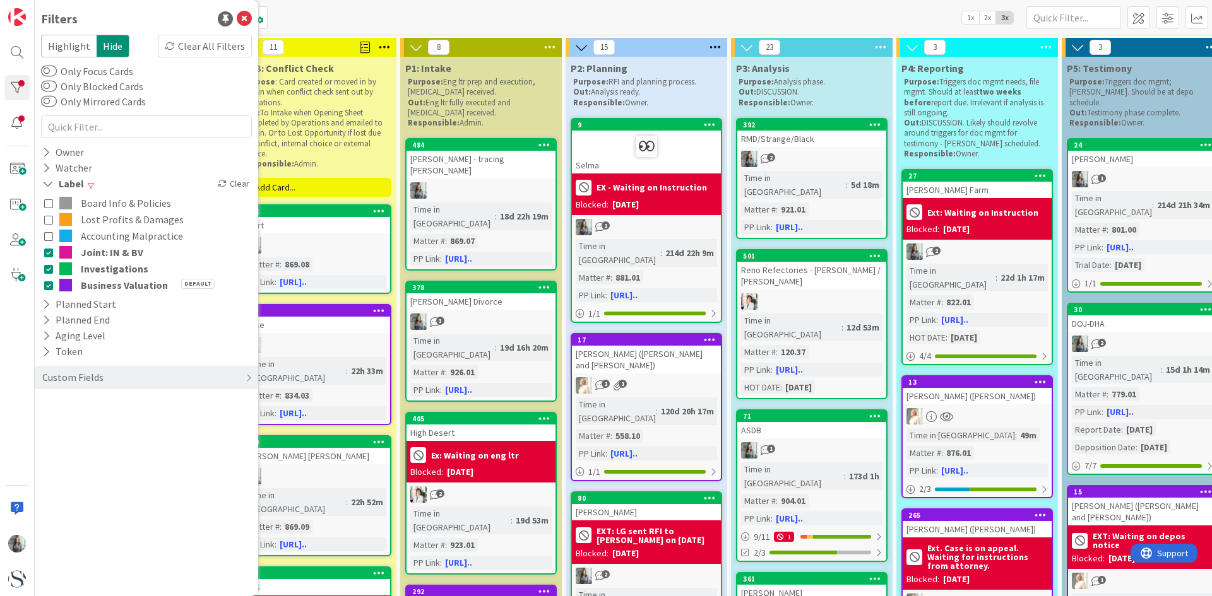
click at [52, 288] on icon at bounding box center [48, 285] width 9 height 9
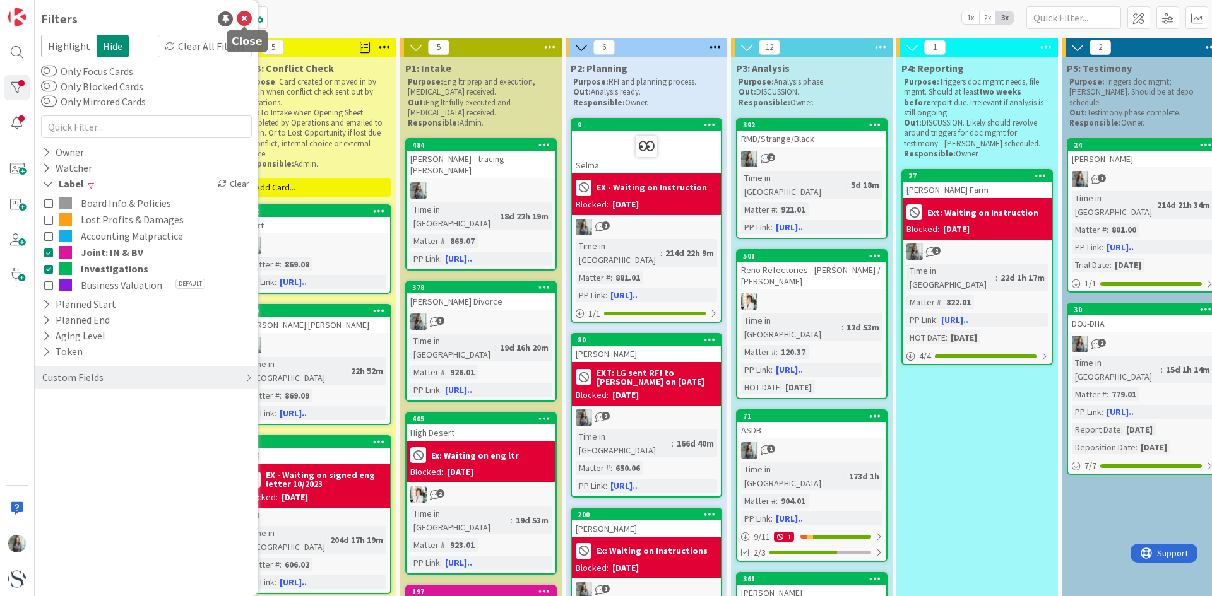
click at [247, 22] on icon at bounding box center [244, 18] width 15 height 15
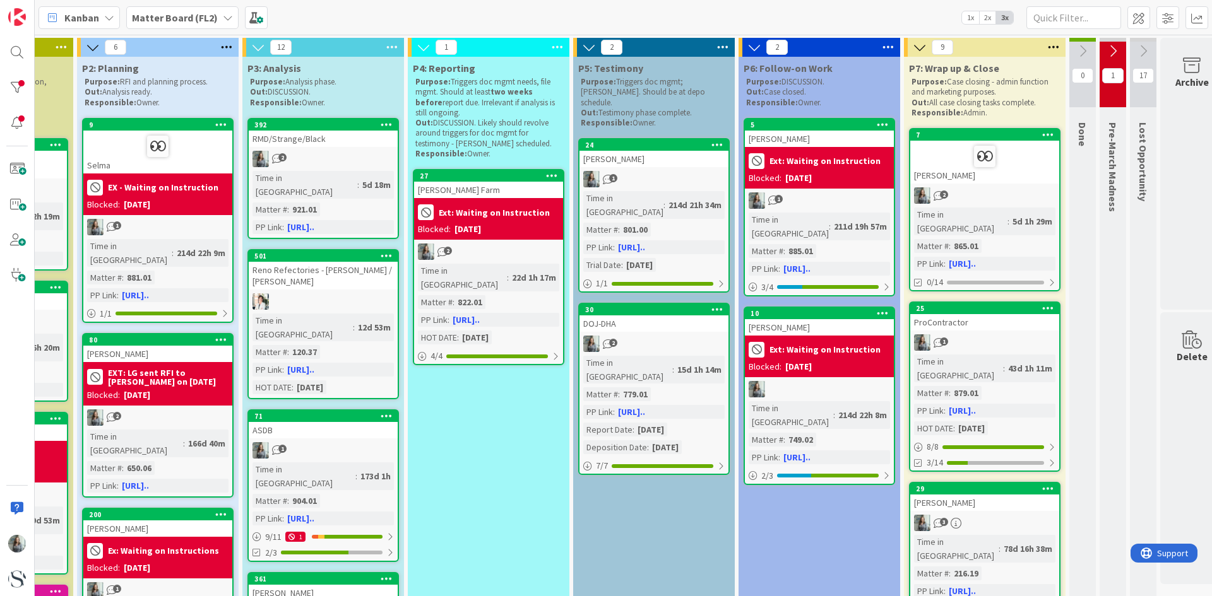
scroll to position [0, 514]
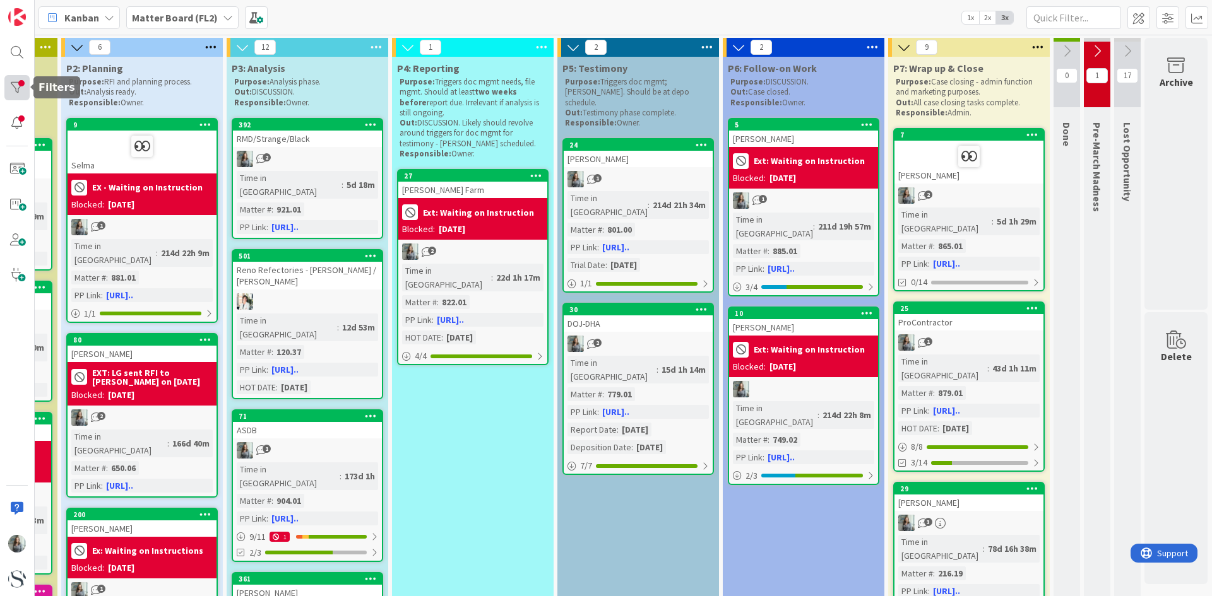
click at [16, 80] on div at bounding box center [16, 87] width 25 height 25
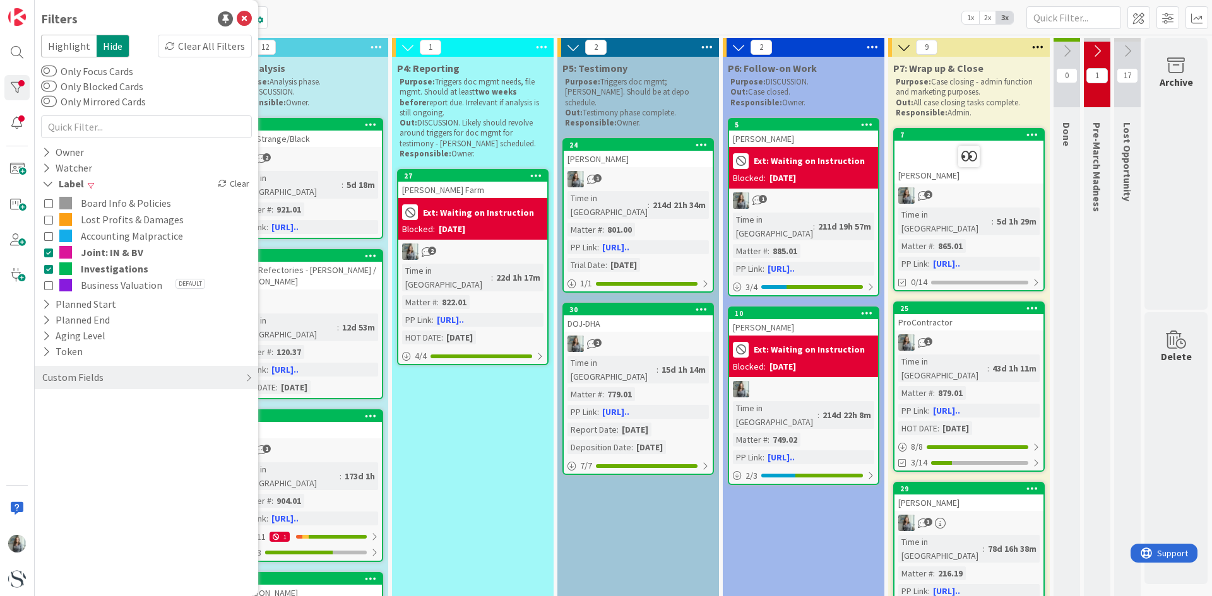
click at [49, 260] on button "Joint: IN & BV" at bounding box center [146, 252] width 204 height 16
click at [48, 272] on icon at bounding box center [48, 268] width 9 height 9
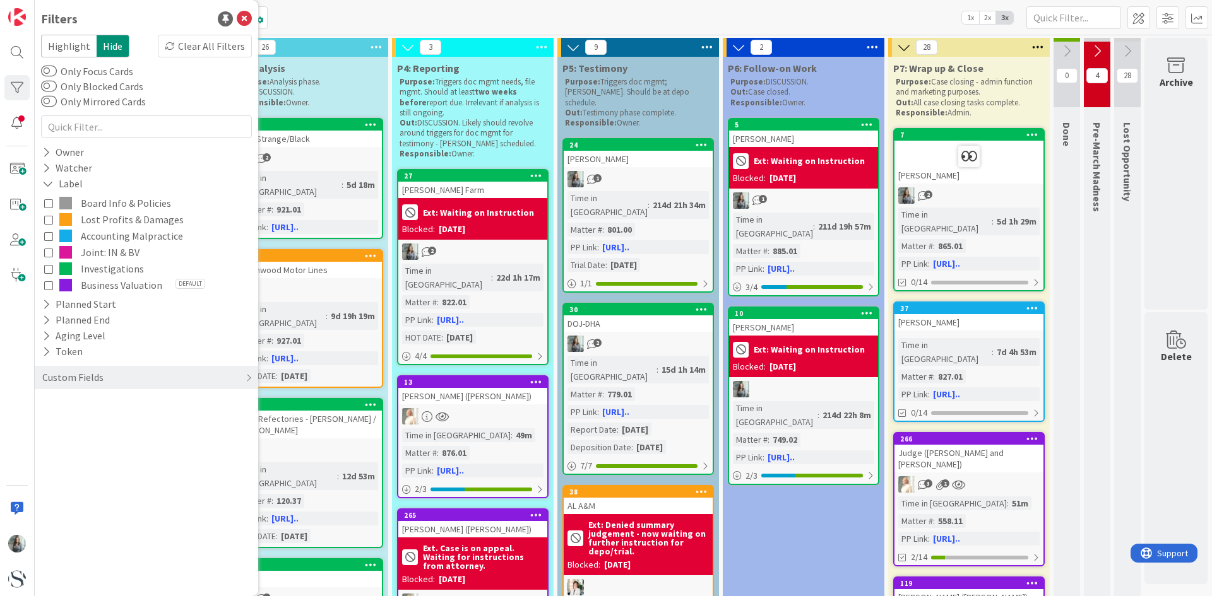
click at [49, 288] on icon at bounding box center [48, 285] width 9 height 9
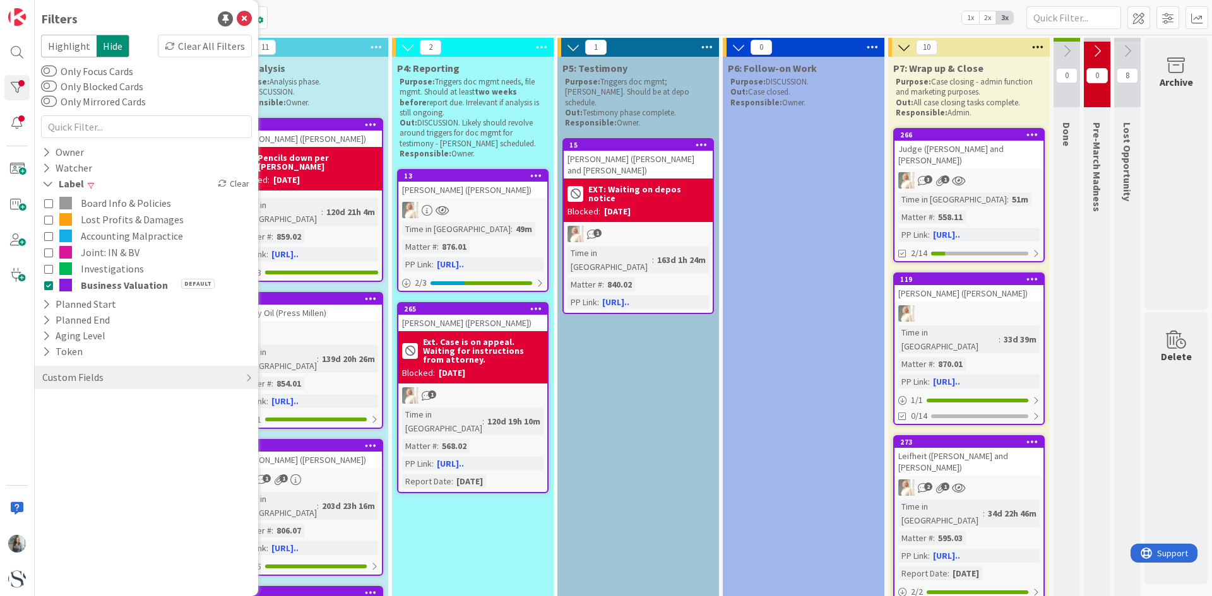
click at [976, 179] on div "266 Judge (Cathy Hunt and Nicole Taylor) 3 1 Time in Column : 51m Matter # : 55…" at bounding box center [968, 195] width 151 height 134
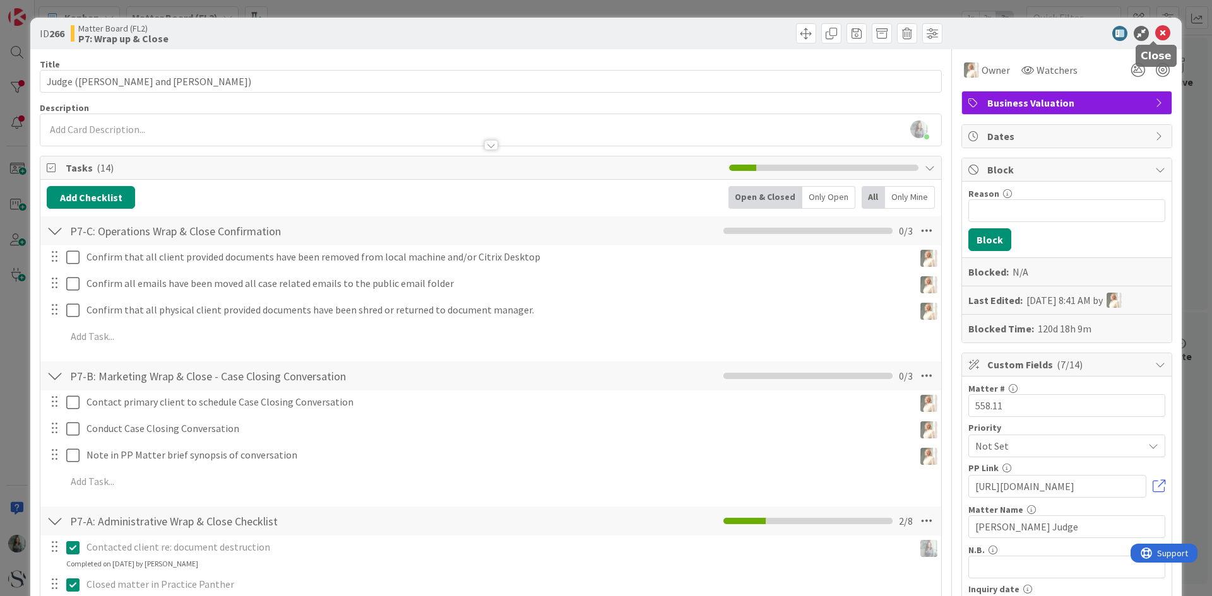
click at [1156, 31] on icon at bounding box center [1162, 33] width 15 height 15
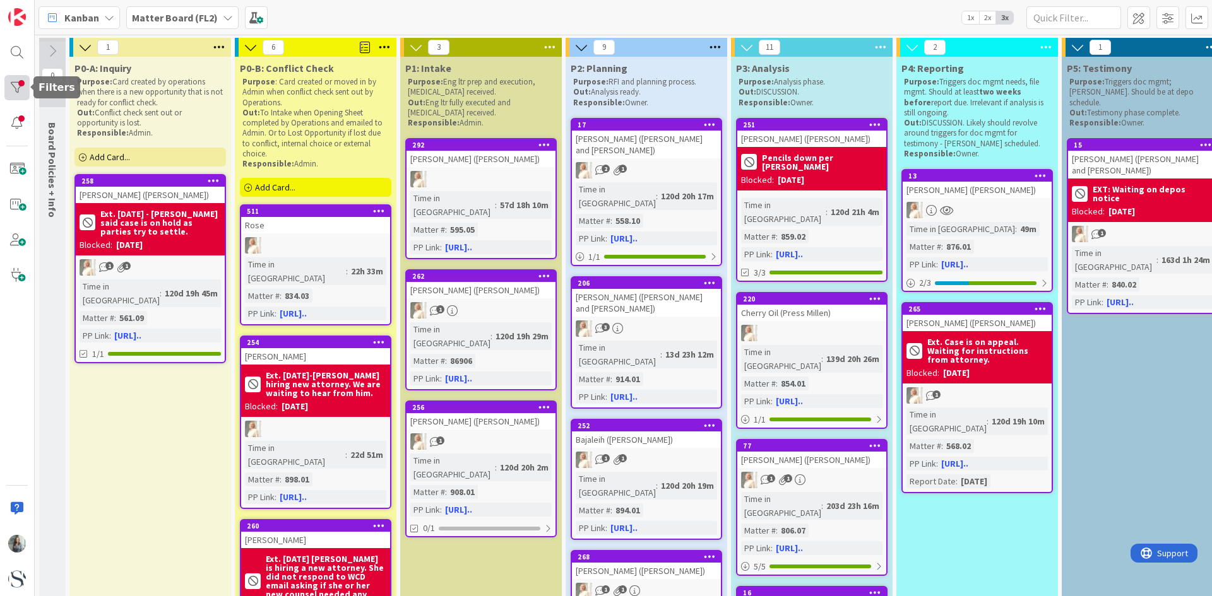
click at [19, 86] on div at bounding box center [16, 87] width 25 height 25
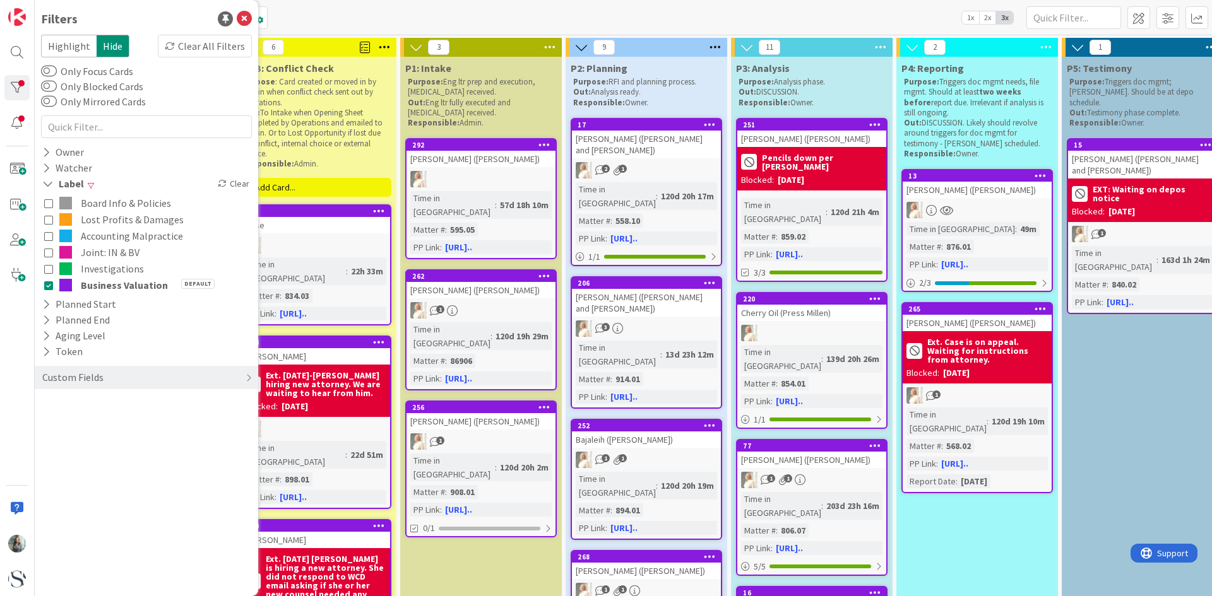
click at [48, 266] on icon at bounding box center [48, 268] width 9 height 9
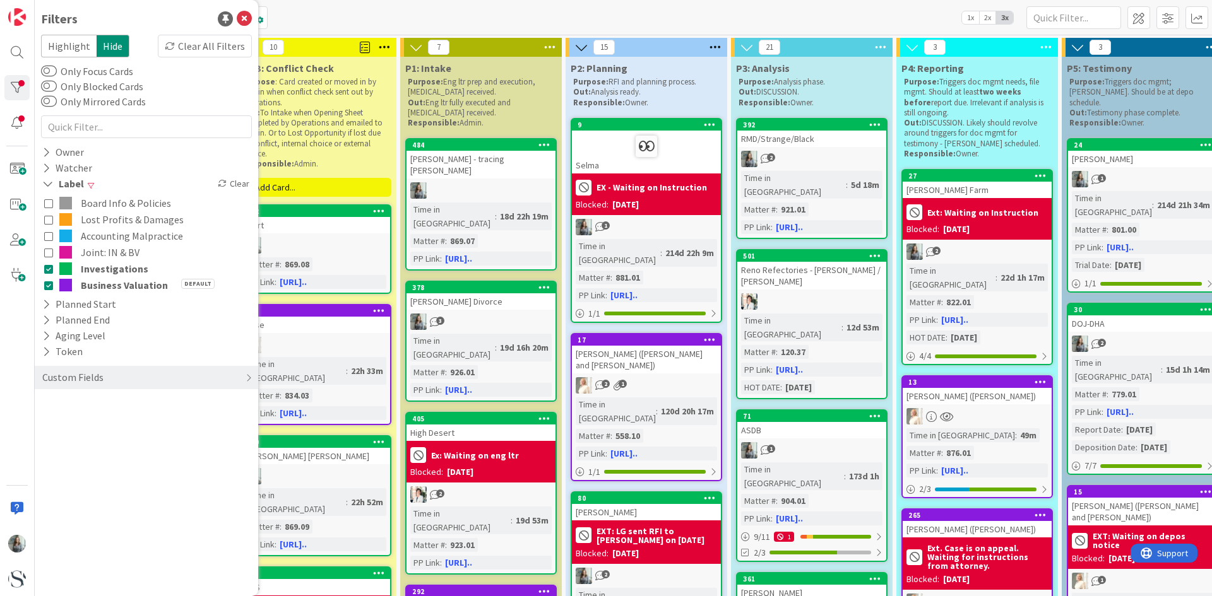
click at [49, 287] on icon at bounding box center [48, 285] width 9 height 9
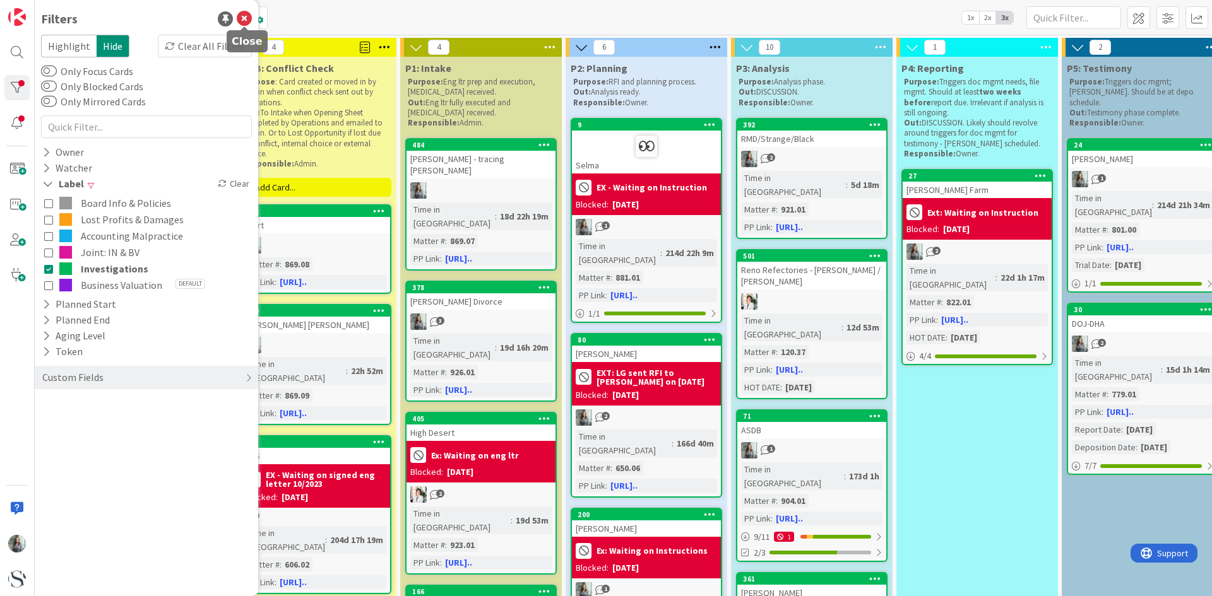
click at [240, 21] on icon at bounding box center [244, 18] width 15 height 15
